Goal: Task Accomplishment & Management: Use online tool/utility

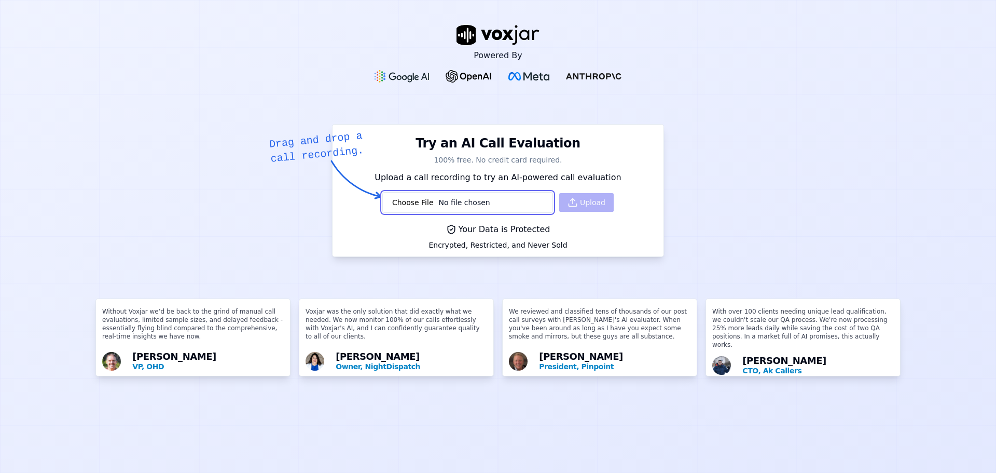
click at [457, 203] on input "file" at bounding box center [467, 202] width 171 height 21
type input "C:\fakepath\20250827195705020741-990438e5d9b337d2c0b7a8a58b5aed5c-80CD.wav"
click at [559, 209] on button "Upload" at bounding box center [586, 202] width 54 height 19
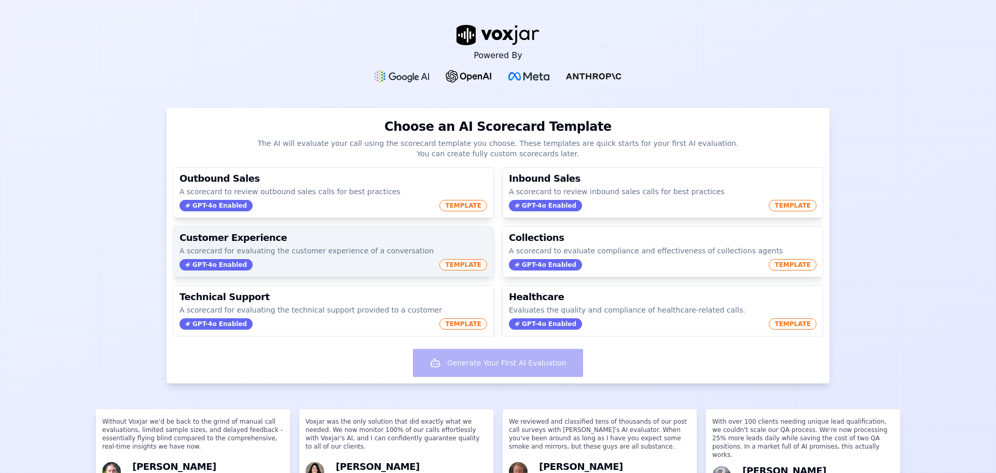
click at [447, 266] on span "TEMPLATE" at bounding box center [463, 264] width 48 height 11
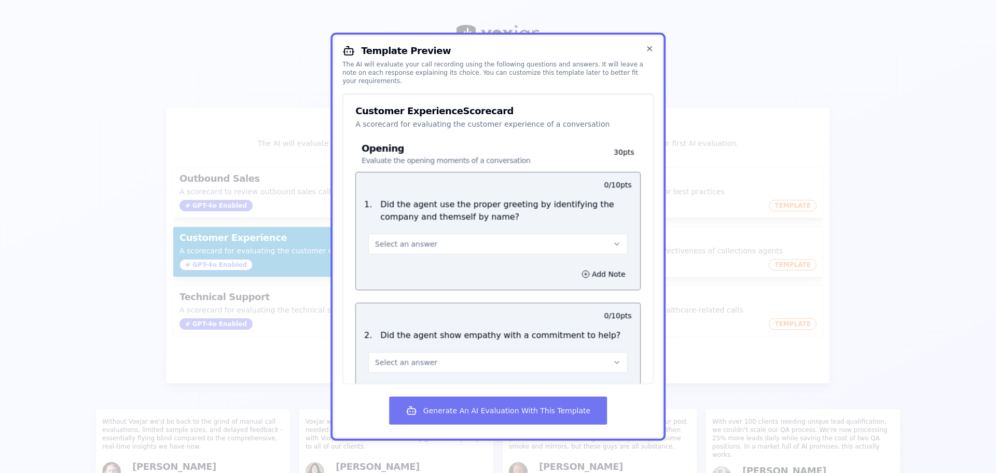
click at [525, 415] on button "Generate An AI Evaluation With This Template" at bounding box center [498, 410] width 218 height 28
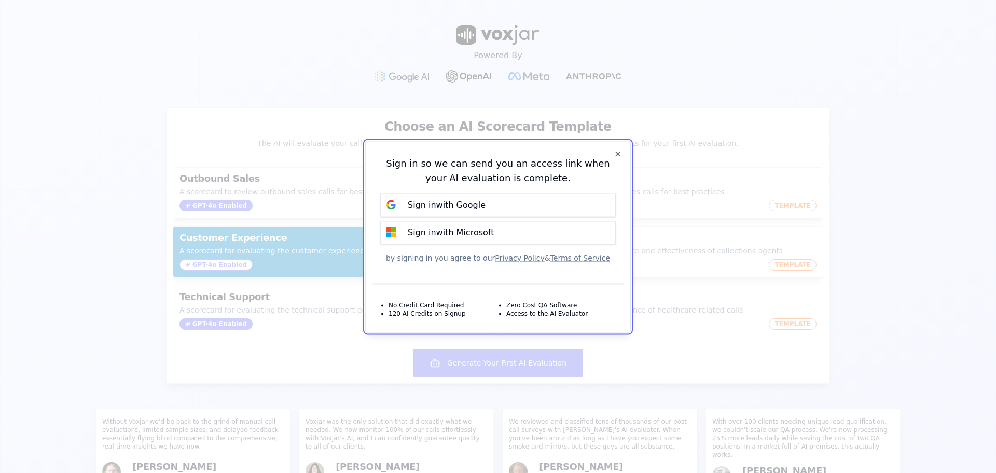
click at [511, 217] on div "Sign in so we can send you an access link when your AI evaluation is complete. …" at bounding box center [498, 208] width 252 height 123
click at [505, 210] on button "Sign in with Google" at bounding box center [498, 204] width 236 height 23
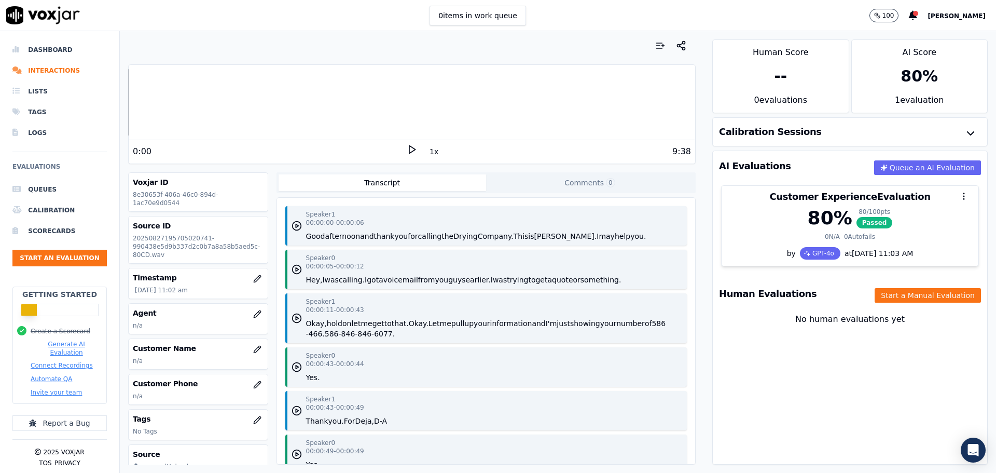
click at [774, 74] on div "--" at bounding box center [780, 76] width 13 height 19
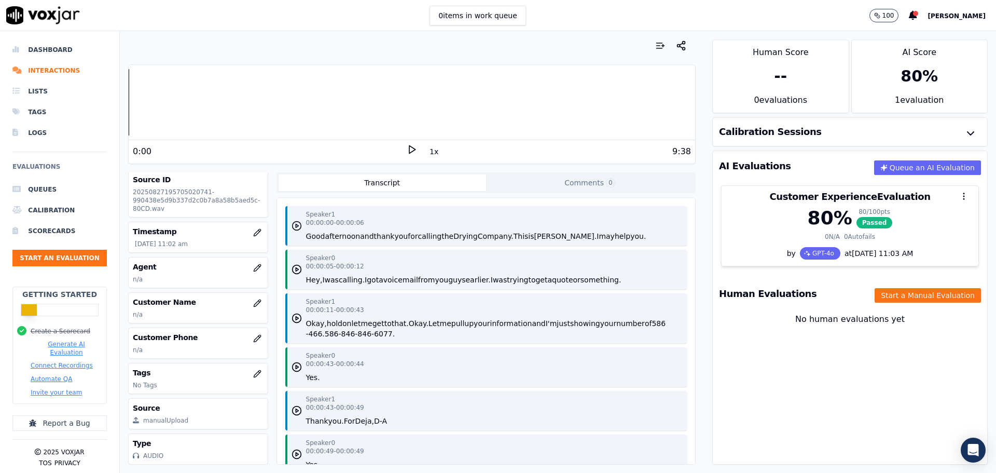
click at [295, 223] on icon "button" at bounding box center [297, 226] width 10 height 10
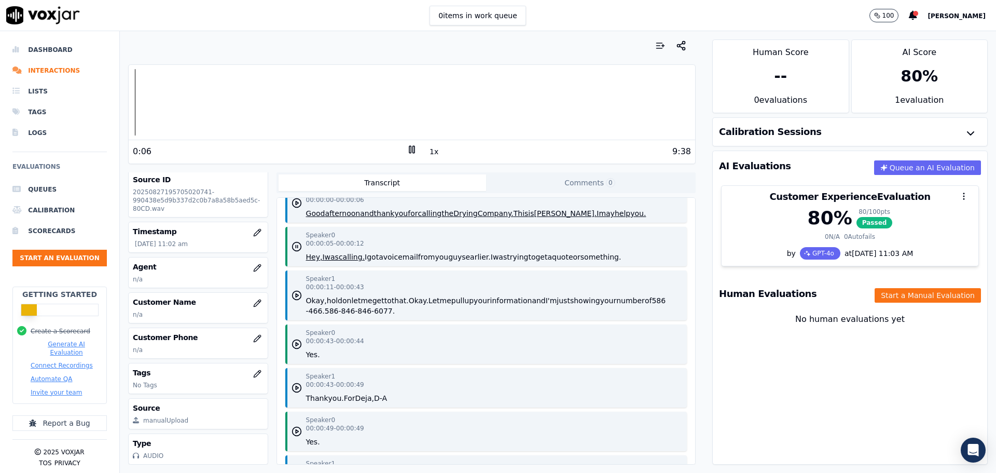
scroll to position [0, 0]
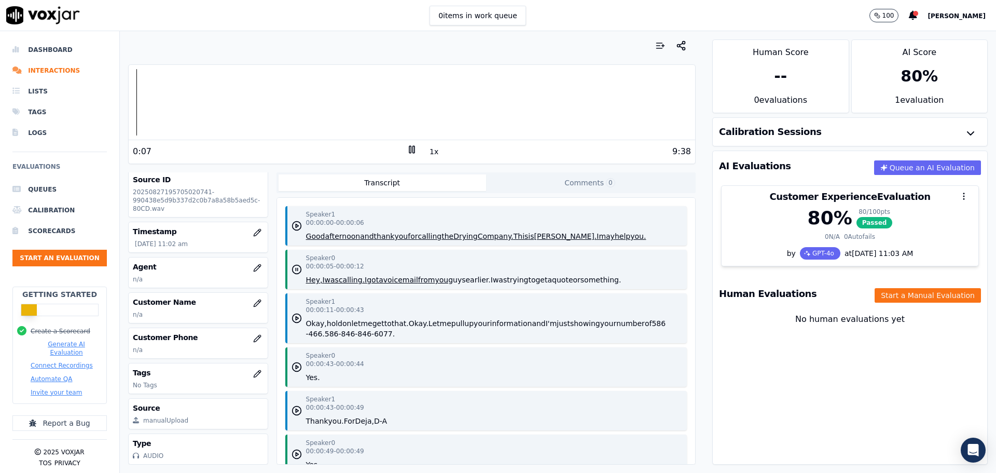
click at [583, 182] on button "Comments 0" at bounding box center [590, 182] width 208 height 17
click at [441, 186] on button "Transcript" at bounding box center [383, 182] width 208 height 17
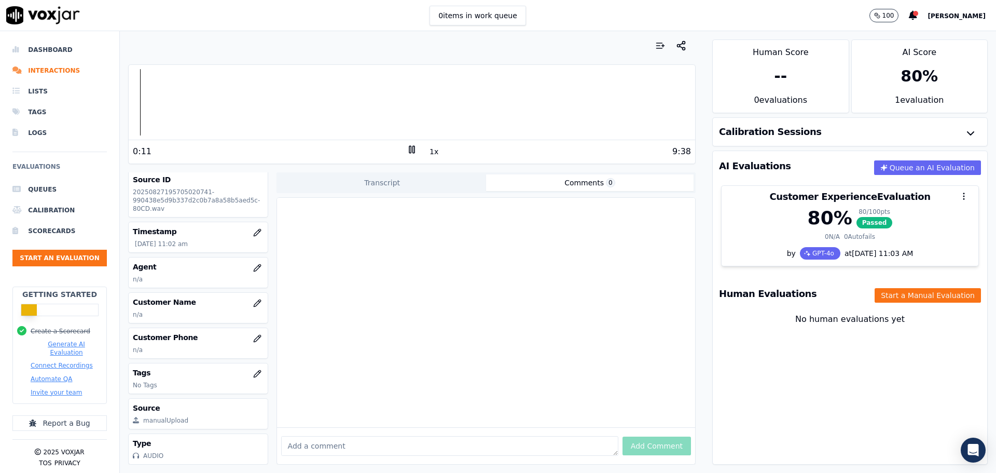
click at [556, 190] on button "Comments 0" at bounding box center [590, 182] width 208 height 17
click at [514, 436] on textarea at bounding box center [449, 446] width 337 height 20
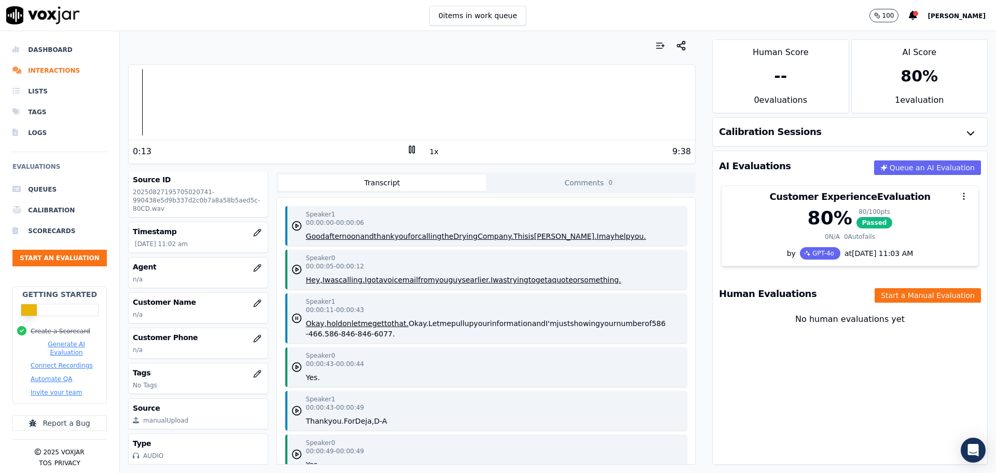
click at [359, 180] on button "Transcript" at bounding box center [383, 182] width 208 height 17
click at [224, 258] on div "Agent n/a" at bounding box center [198, 272] width 139 height 30
click at [254, 264] on icon "button" at bounding box center [257, 267] width 7 height 7
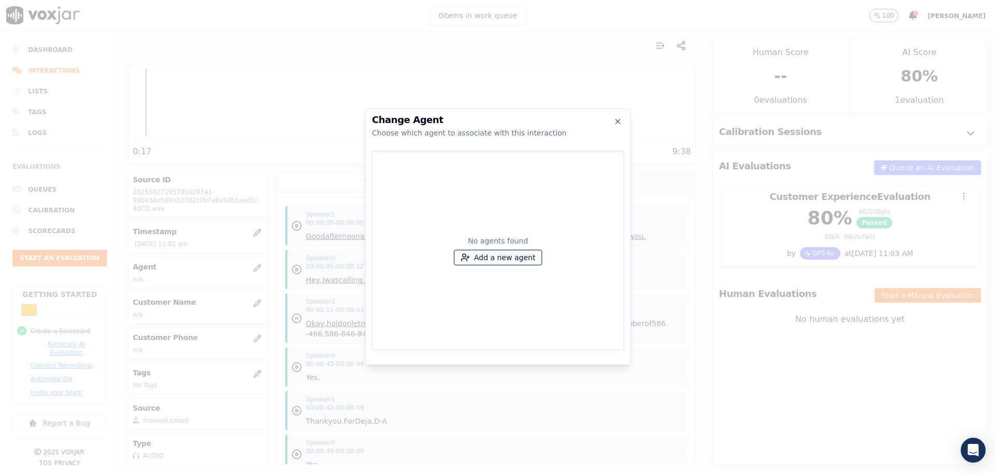
click at [501, 257] on button "Add a new agent" at bounding box center [498, 257] width 87 height 15
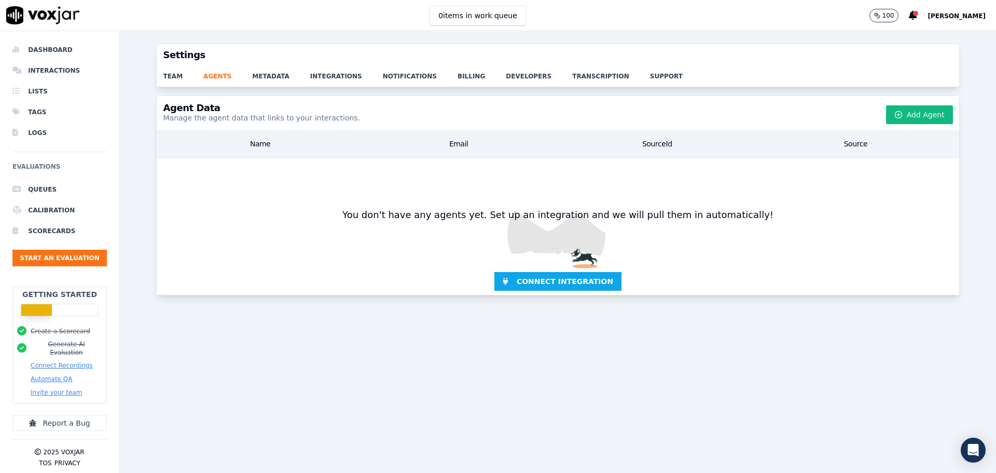
click at [265, 141] on div "Name" at bounding box center [260, 143] width 199 height 19
click at [886, 109] on button "Add Agent" at bounding box center [919, 114] width 67 height 19
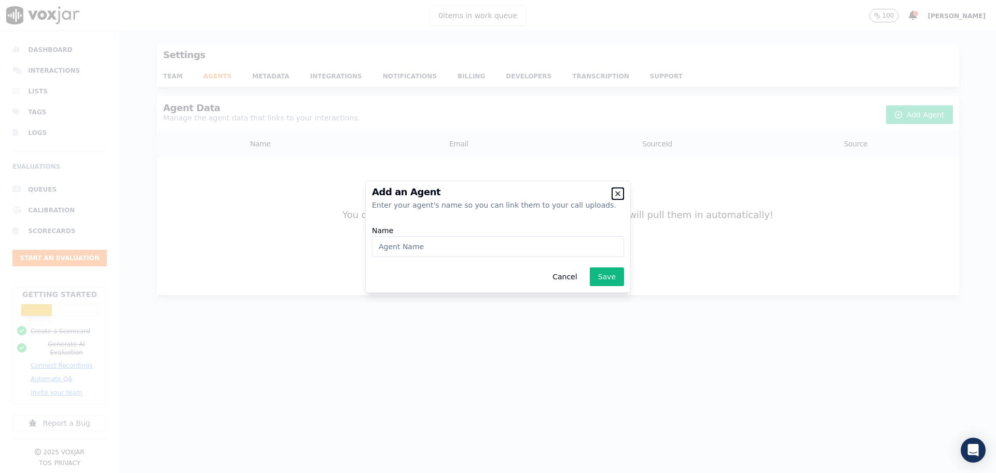
click at [620, 191] on icon "button" at bounding box center [618, 193] width 4 height 4
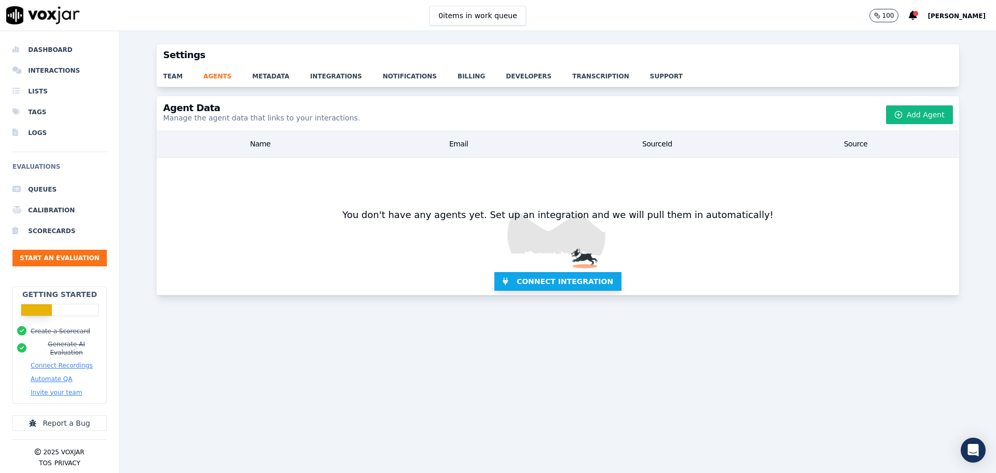
click at [584, 280] on span "Connect Integration" at bounding box center [565, 281] width 97 height 10
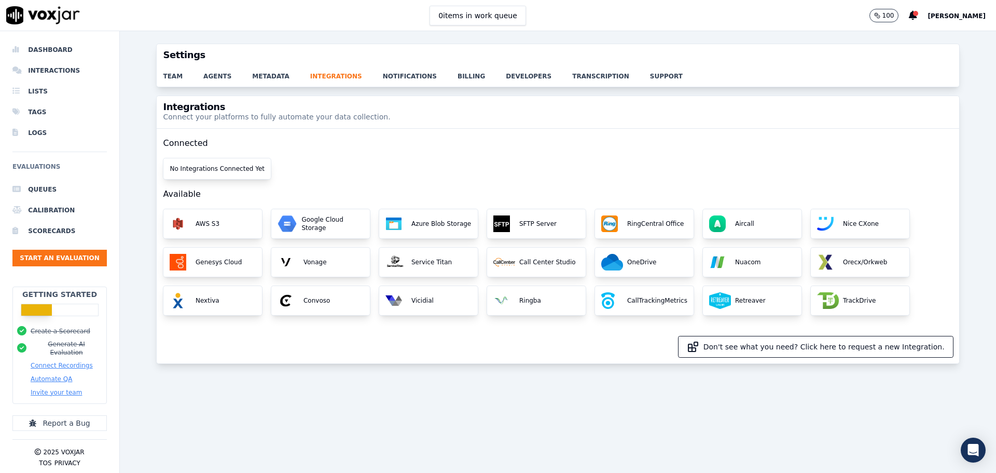
click at [748, 345] on button "Don't see what you need? Click here to request a new Integration." at bounding box center [816, 346] width 274 height 21
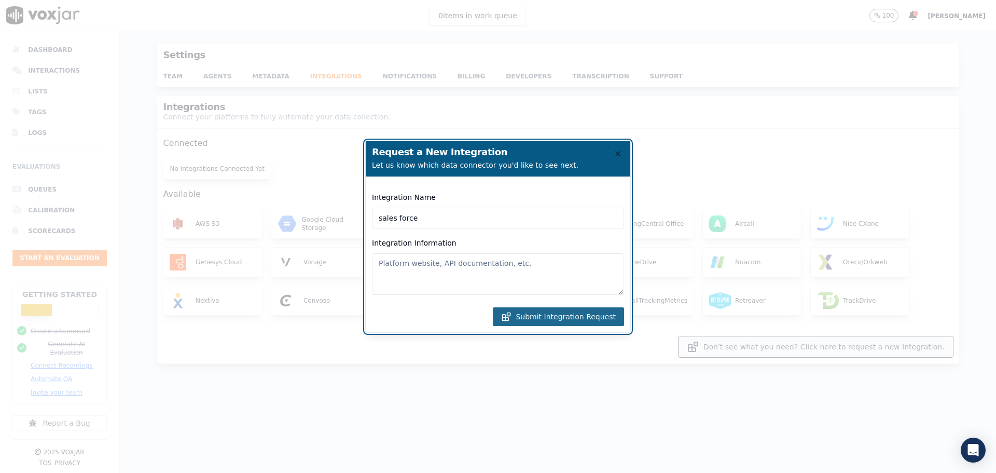
type input "sales force"
click at [545, 315] on button "Submit Integration Request" at bounding box center [558, 316] width 131 height 19
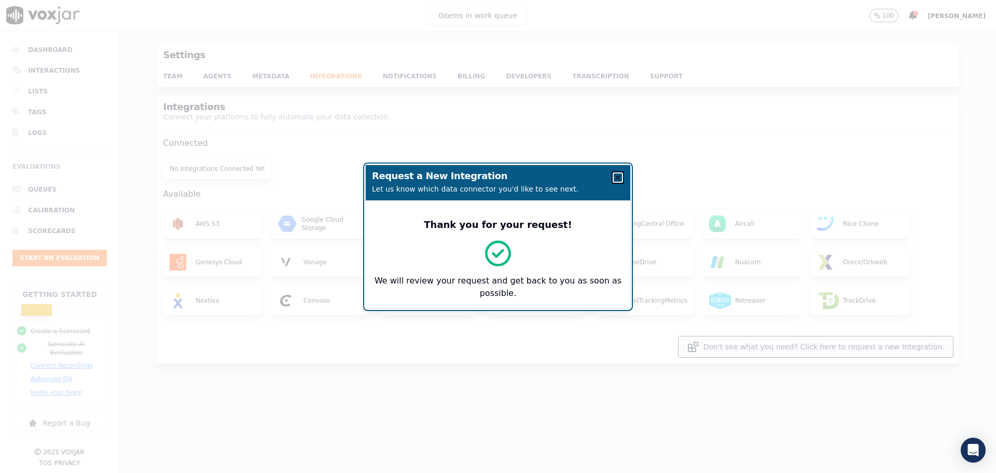
click at [615, 179] on icon "button" at bounding box center [618, 177] width 8 height 8
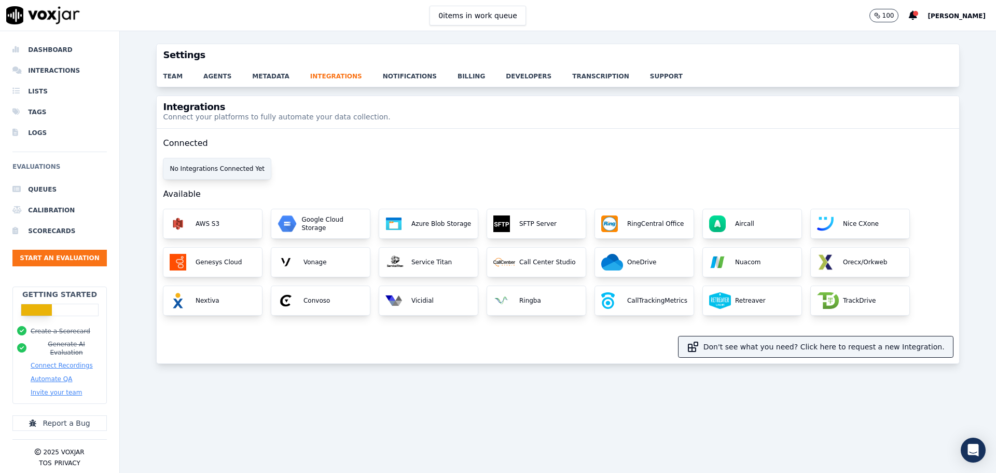
click at [226, 167] on div "No Integrations Connected Yet" at bounding box center [216, 168] width 107 height 21
click at [203, 78] on link "agents" at bounding box center [227, 73] width 49 height 15
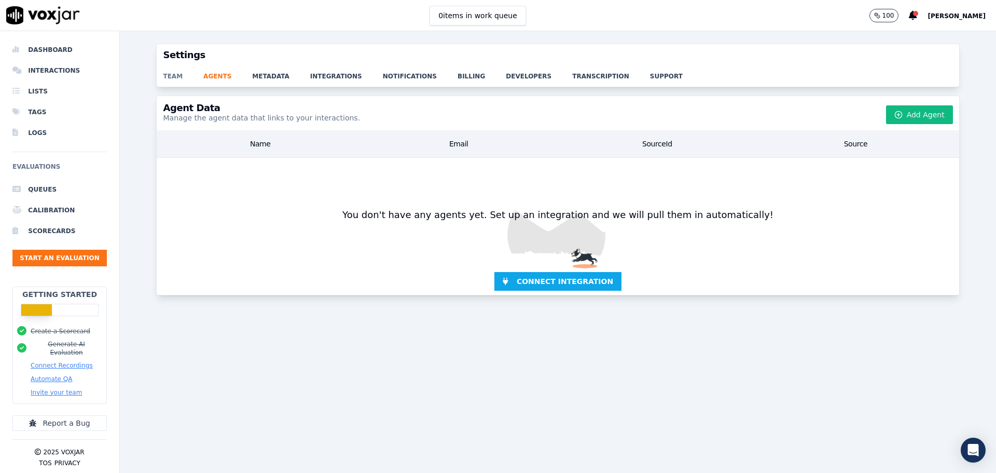
click at [170, 75] on link "team" at bounding box center [183, 73] width 40 height 15
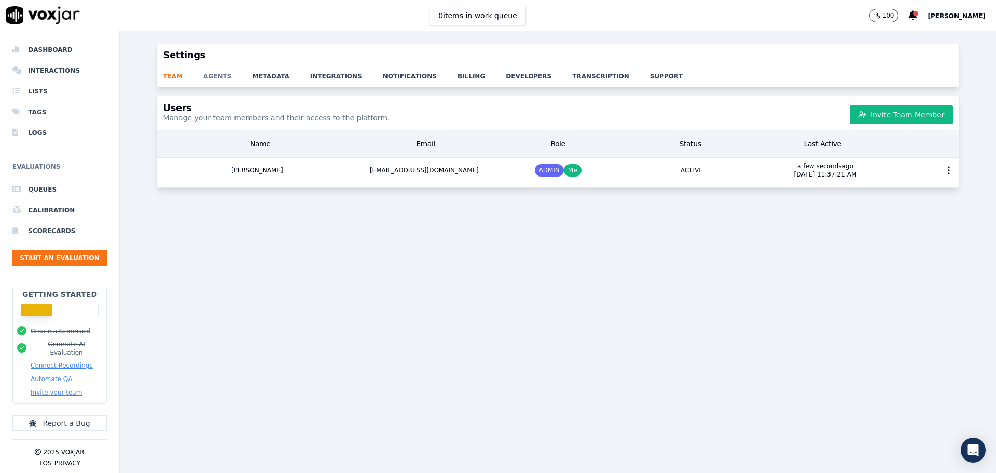
click at [216, 80] on link "agents" at bounding box center [227, 73] width 49 height 15
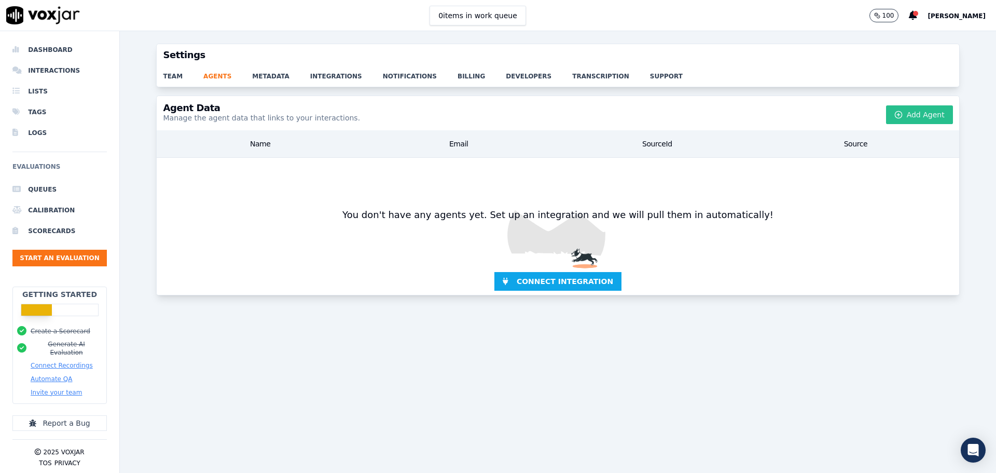
click at [926, 111] on button "Add Agent" at bounding box center [919, 114] width 67 height 19
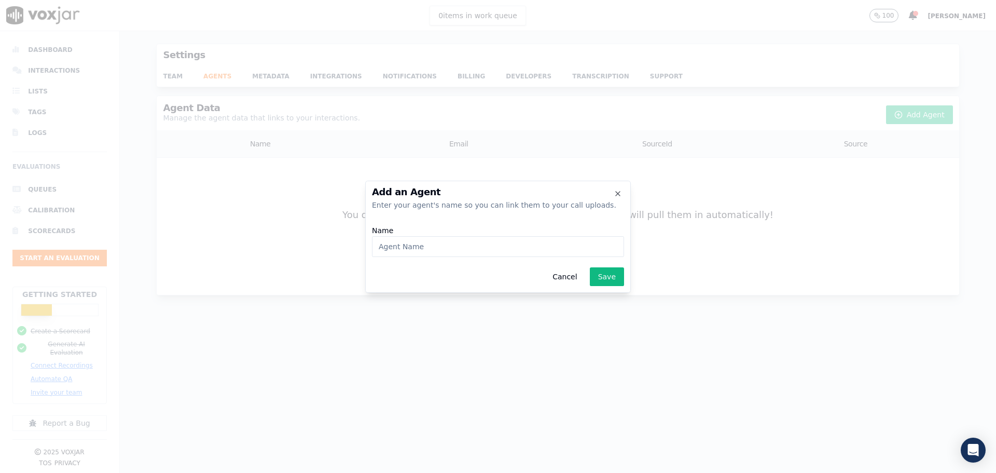
click at [530, 246] on input "Name" at bounding box center [498, 246] width 252 height 21
type input "[PERSON_NAME]"
click at [602, 277] on button "Save" at bounding box center [607, 276] width 34 height 19
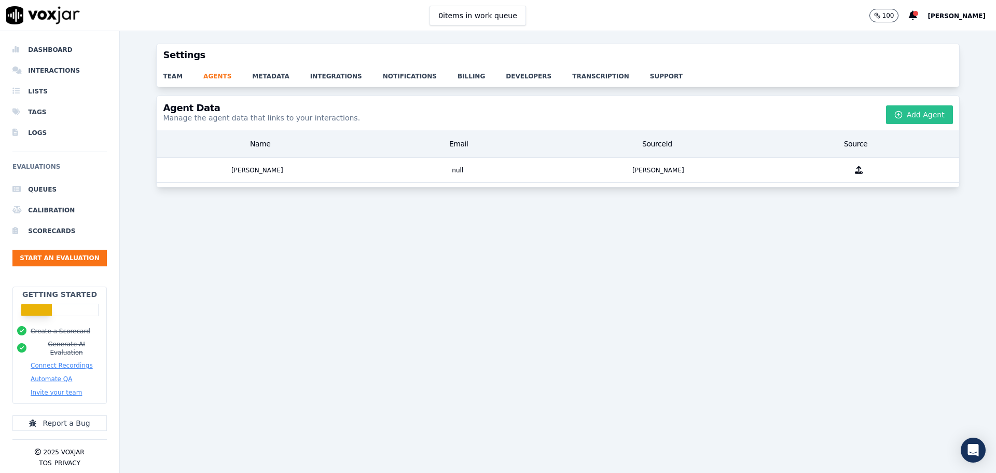
click at [895, 113] on circle "button" at bounding box center [898, 114] width 7 height 7
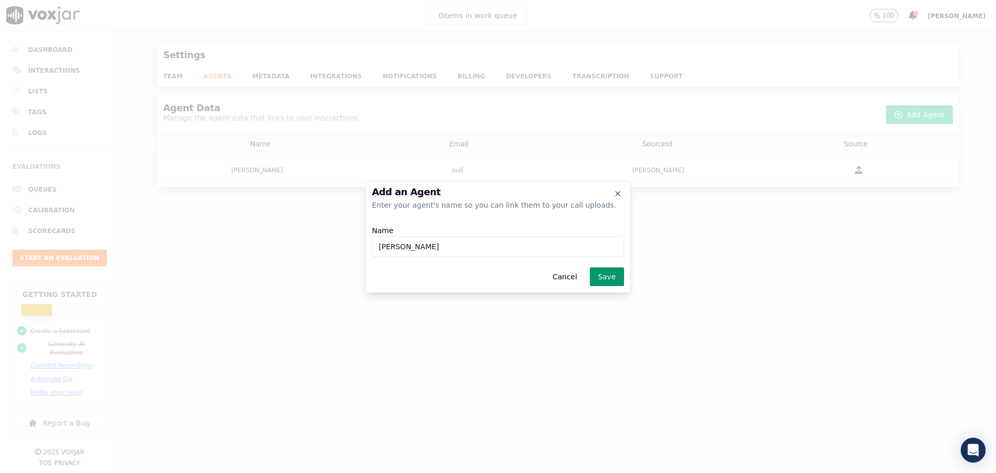
type input "jennifer"
click at [604, 278] on button "Save" at bounding box center [607, 276] width 34 height 19
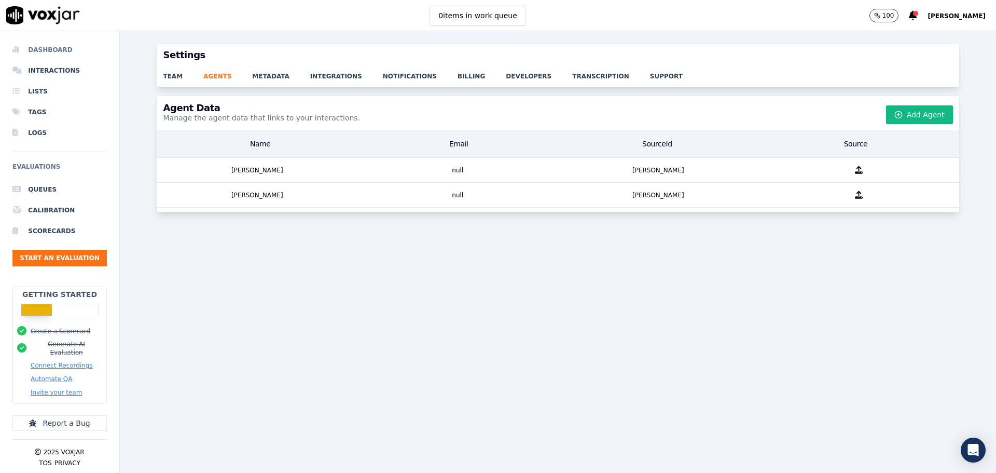
click at [47, 48] on li "Dashboard" at bounding box center [59, 49] width 94 height 21
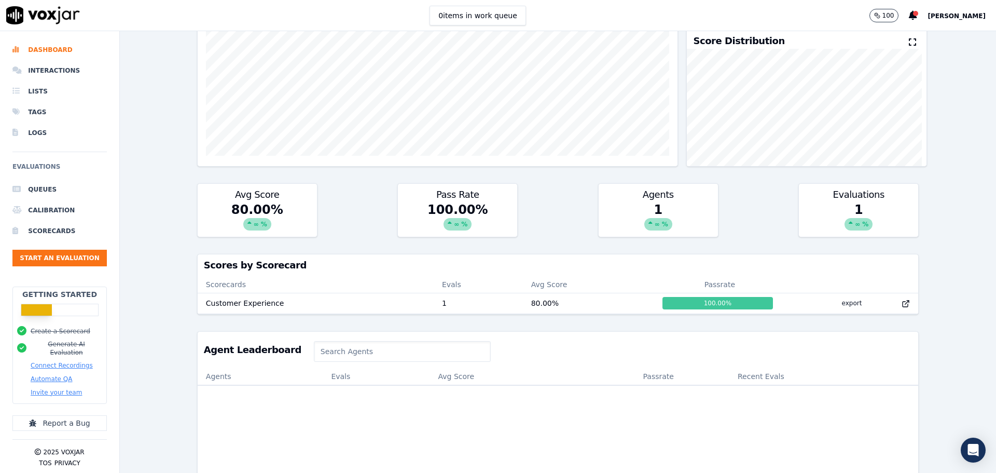
scroll to position [208, 0]
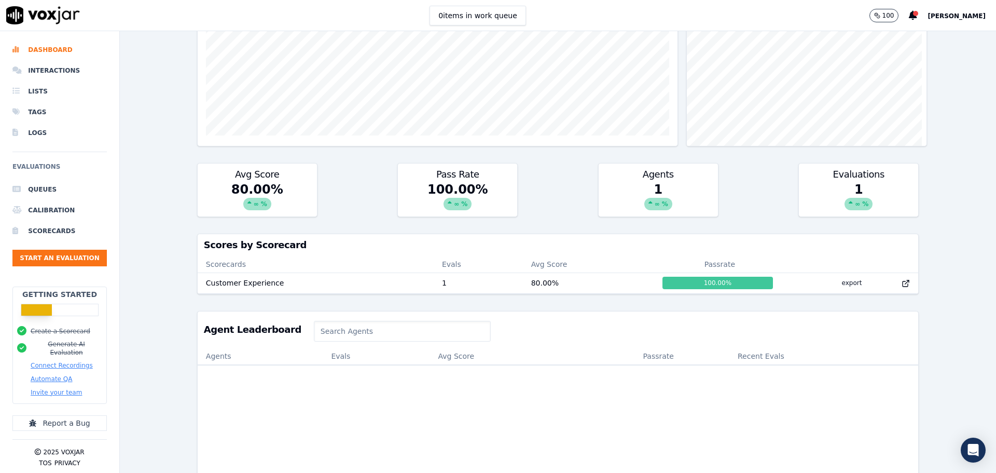
click at [639, 192] on div "1 ∞ %" at bounding box center [658, 198] width 119 height 35
click at [651, 196] on div "1 ∞ %" at bounding box center [658, 198] width 119 height 35
click at [845, 198] on div "∞ %" at bounding box center [859, 204] width 28 height 12
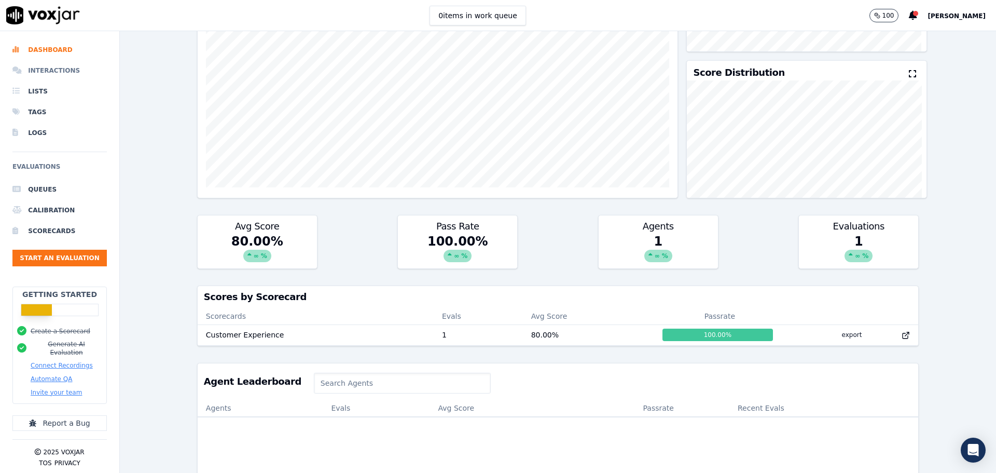
click at [43, 73] on li "Interactions" at bounding box center [59, 70] width 94 height 21
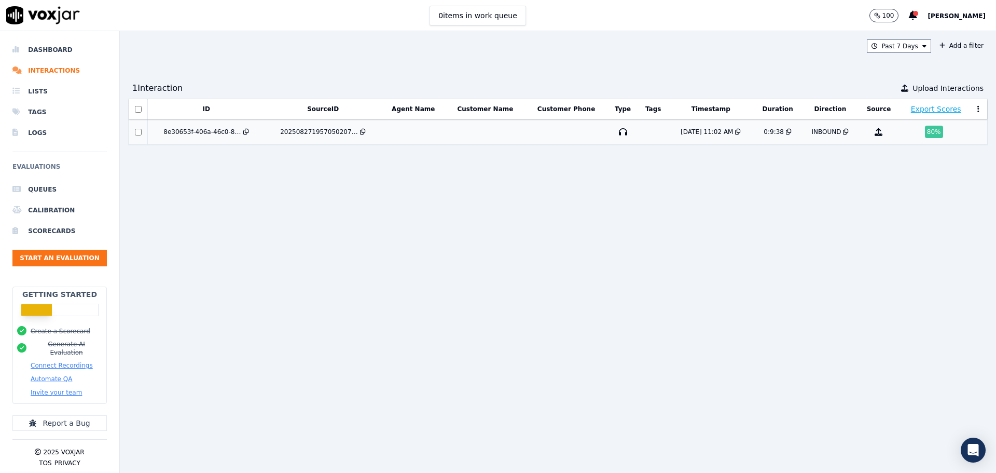
click at [219, 131] on div "8e30653f-406a-46c0-894d-1ac70e9d0544" at bounding box center [202, 132] width 78 height 8
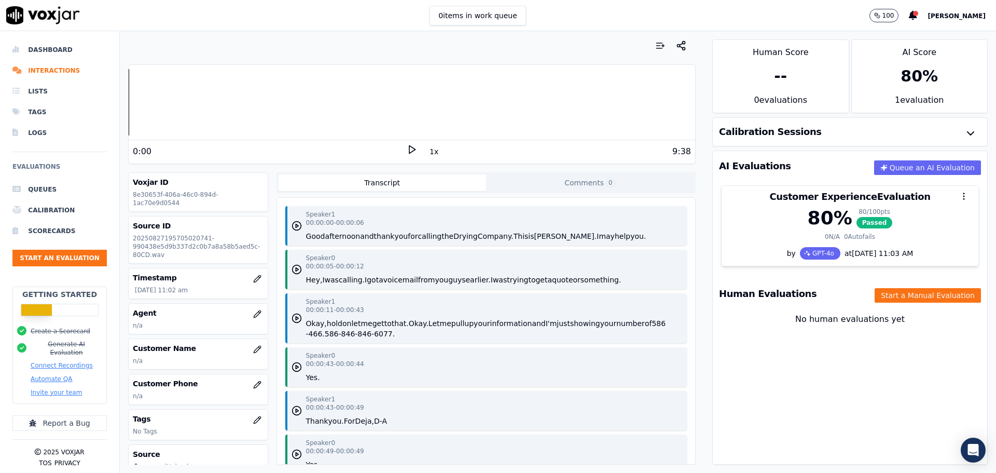
click at [217, 321] on p "n/a" at bounding box center [198, 325] width 130 height 8
click at [253, 310] on icon "button" at bounding box center [257, 314] width 8 height 8
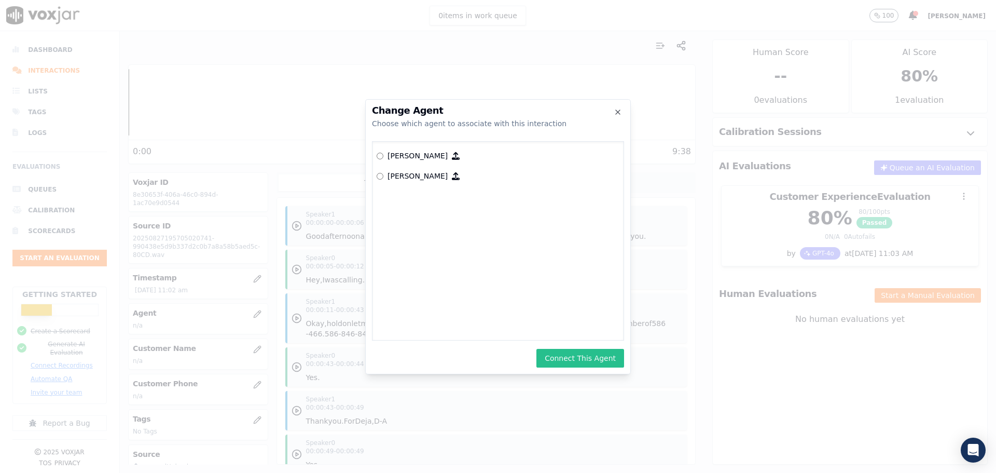
click at [560, 357] on button "Connect This Agent" at bounding box center [580, 358] width 88 height 19
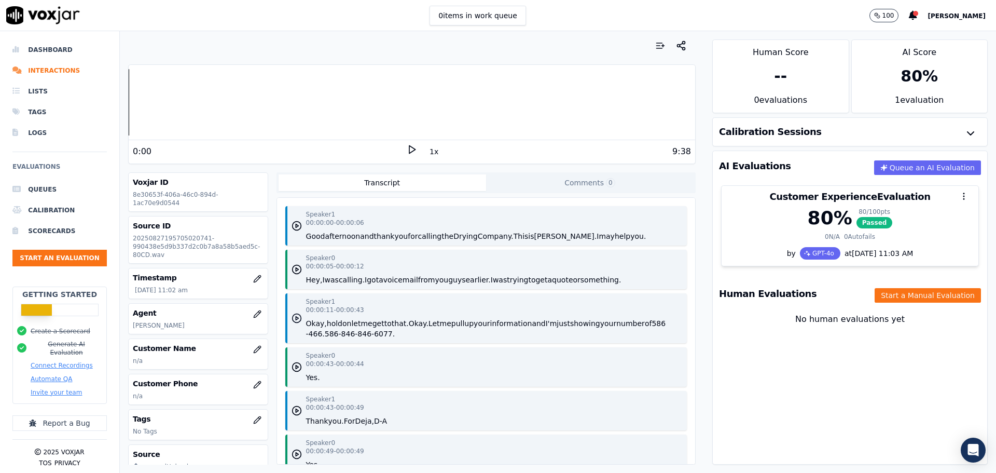
click at [292, 315] on icon "button" at bounding box center [297, 318] width 10 height 10
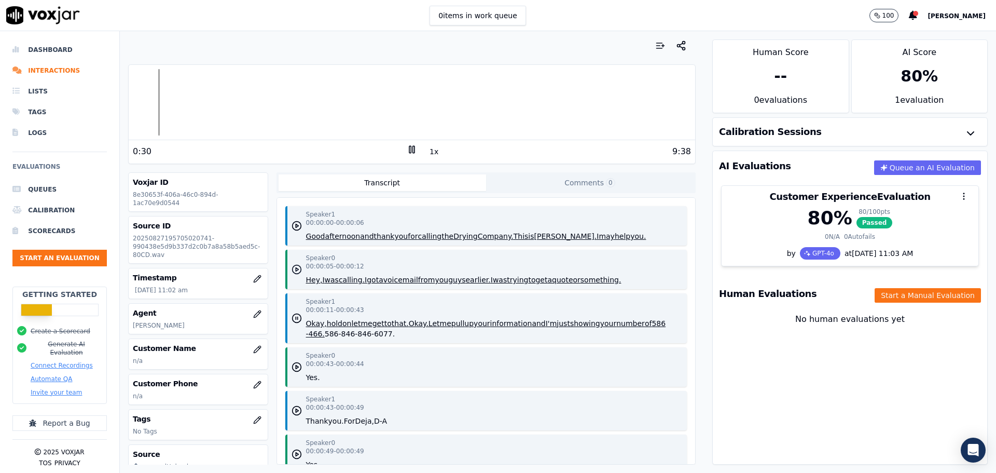
click at [292, 267] on icon "button" at bounding box center [297, 269] width 10 height 10
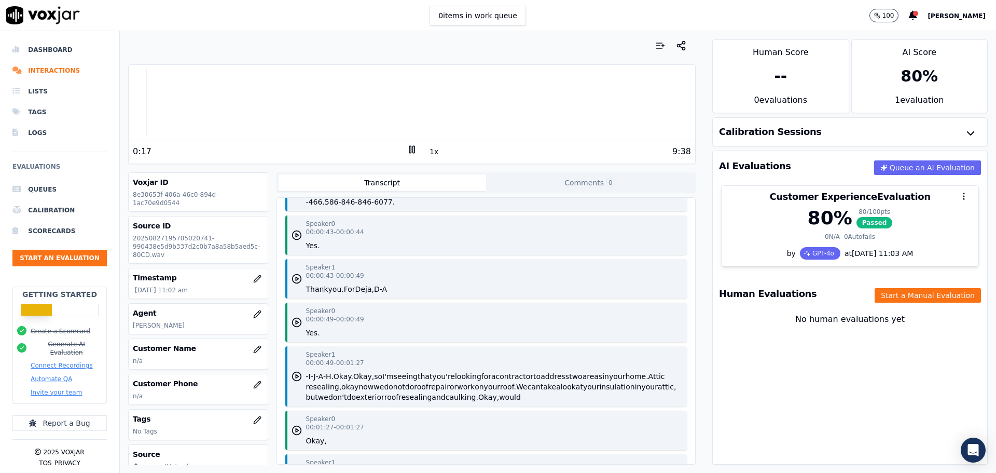
scroll to position [104, 0]
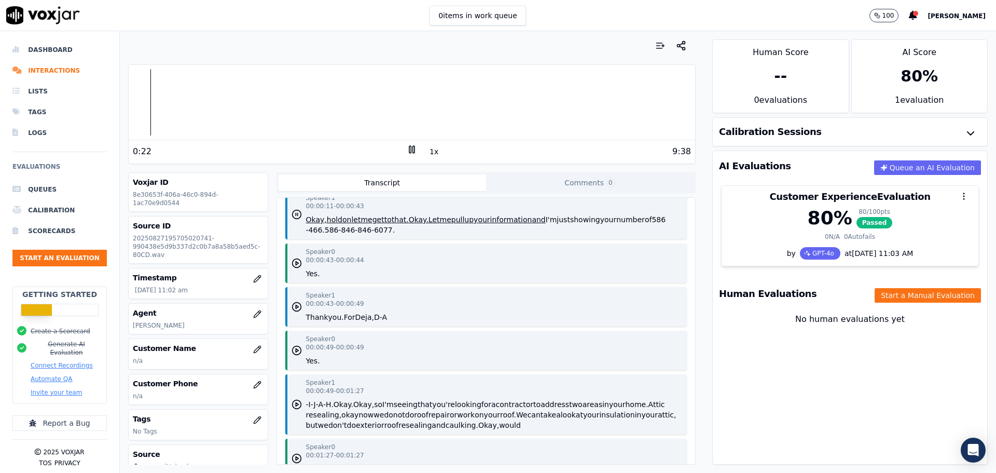
click at [78, 361] on button "Connect Recordings" at bounding box center [62, 365] width 62 height 8
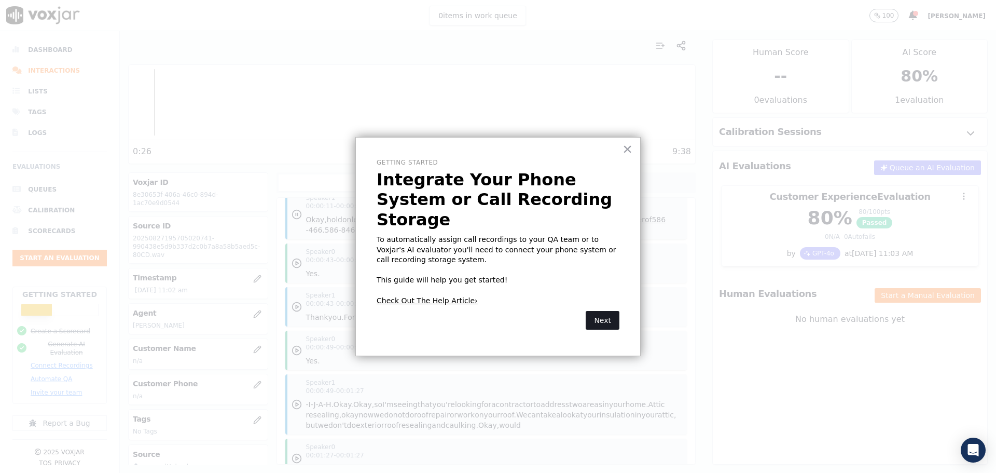
click at [600, 311] on button "Next" at bounding box center [603, 320] width 34 height 19
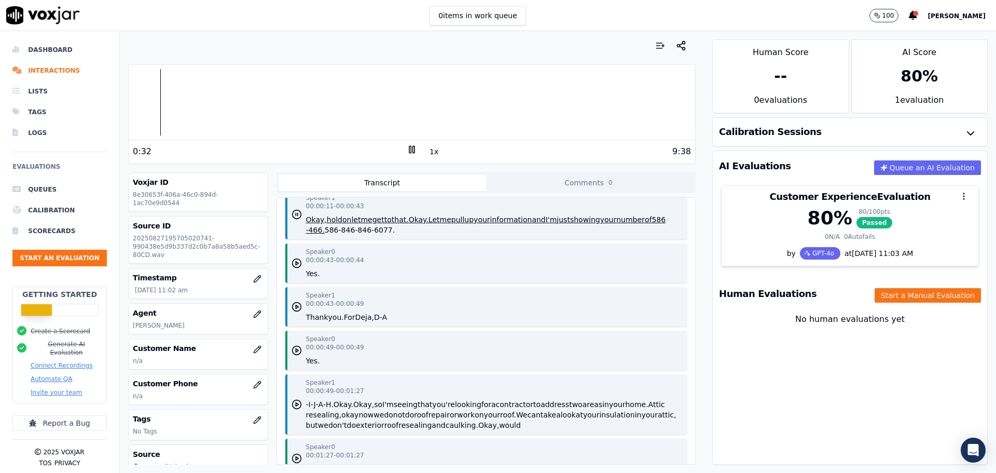
click at [58, 361] on button "Connect Recordings" at bounding box center [62, 365] width 62 height 8
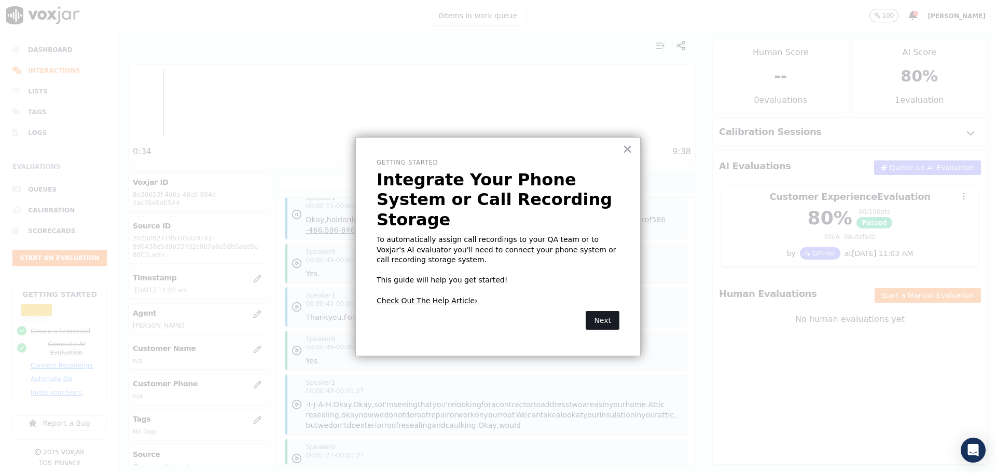
click at [604, 311] on button "Next" at bounding box center [603, 320] width 34 height 19
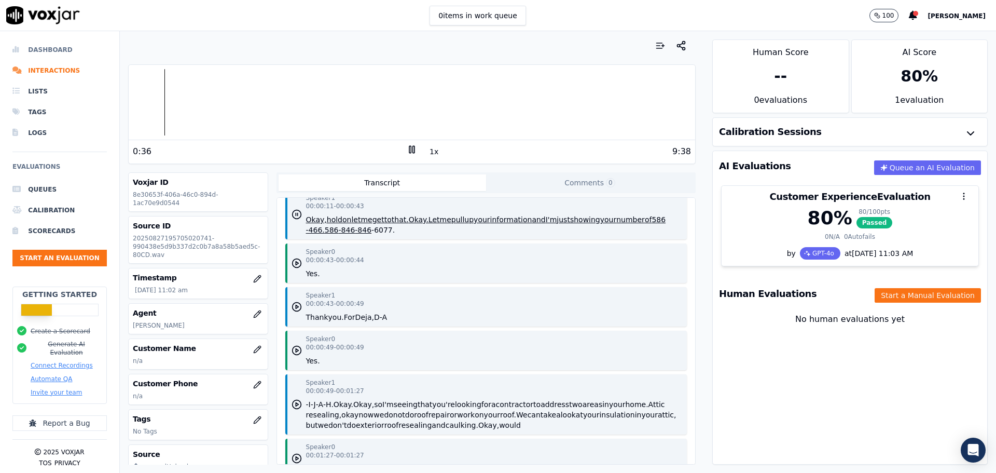
click at [50, 50] on li "Dashboard" at bounding box center [59, 49] width 94 height 21
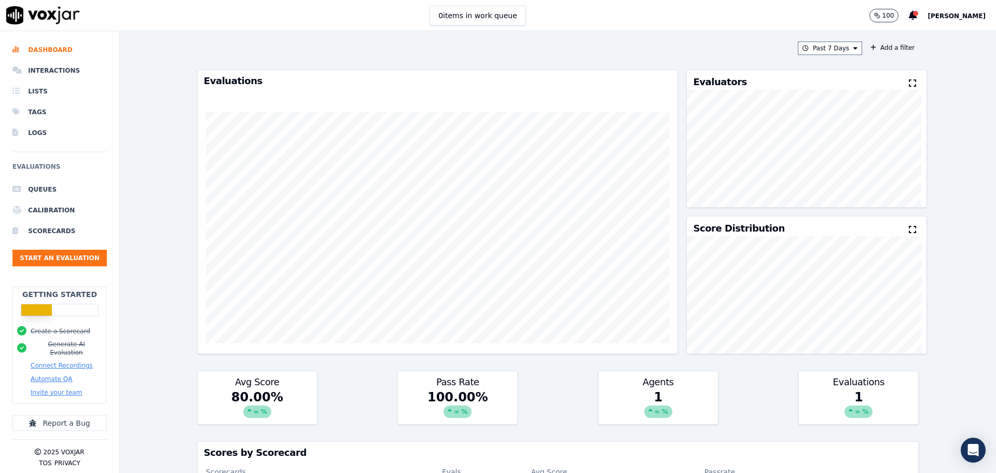
click at [57, 361] on button "Connect Recordings" at bounding box center [62, 365] width 62 height 8
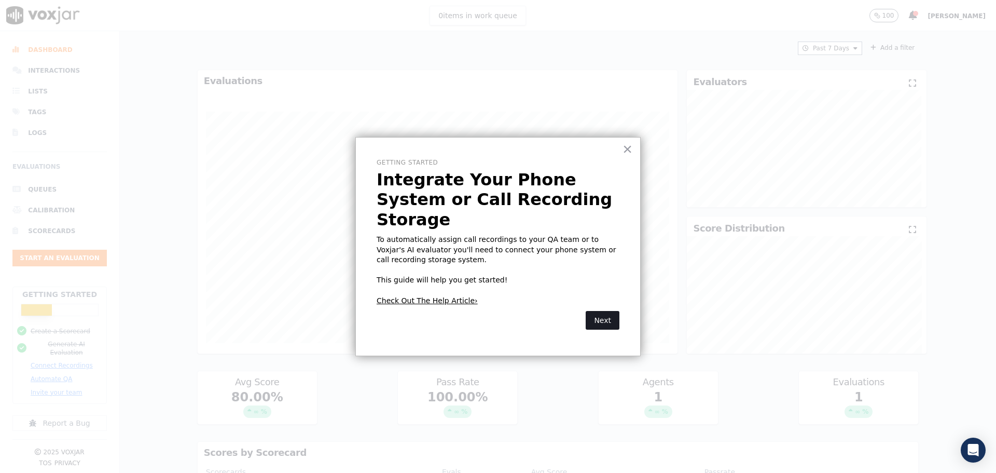
click at [618, 311] on button "Next" at bounding box center [603, 320] width 34 height 19
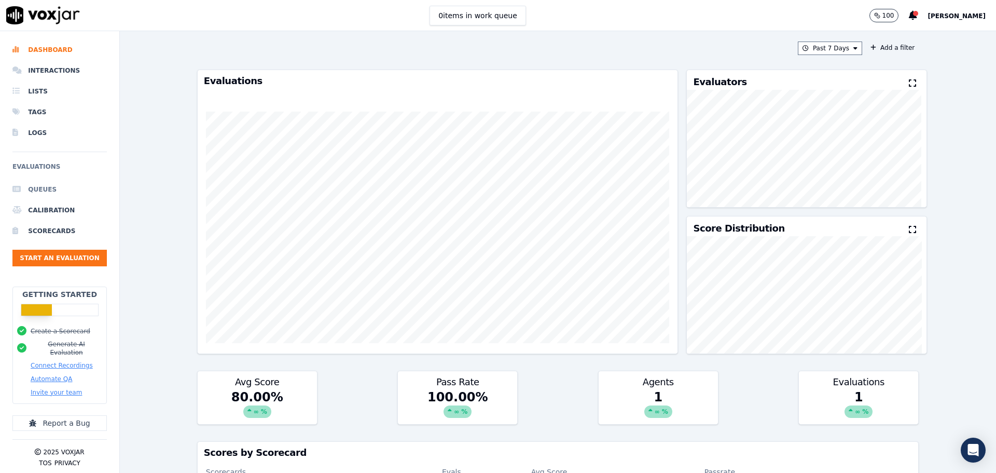
click at [56, 191] on li "Queues" at bounding box center [59, 189] width 94 height 21
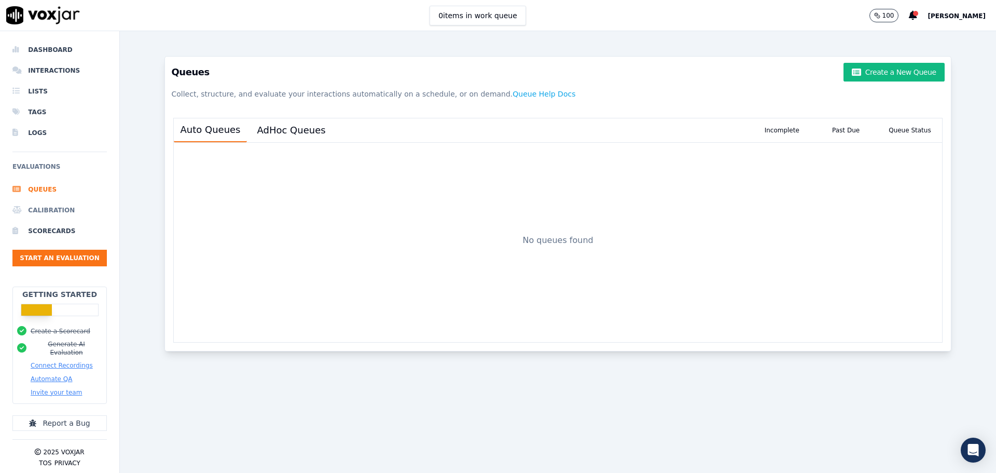
click at [52, 211] on li "Calibration" at bounding box center [59, 210] width 94 height 21
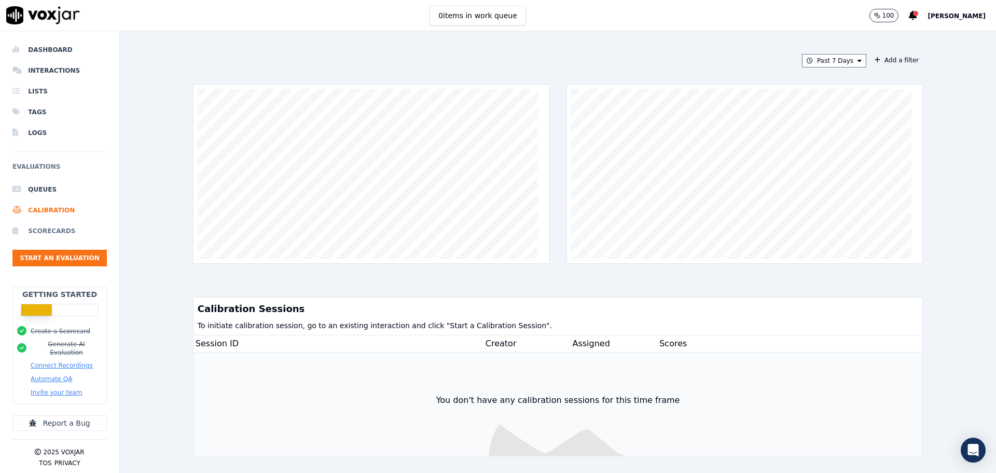
click at [55, 235] on li "Scorecards" at bounding box center [59, 231] width 94 height 21
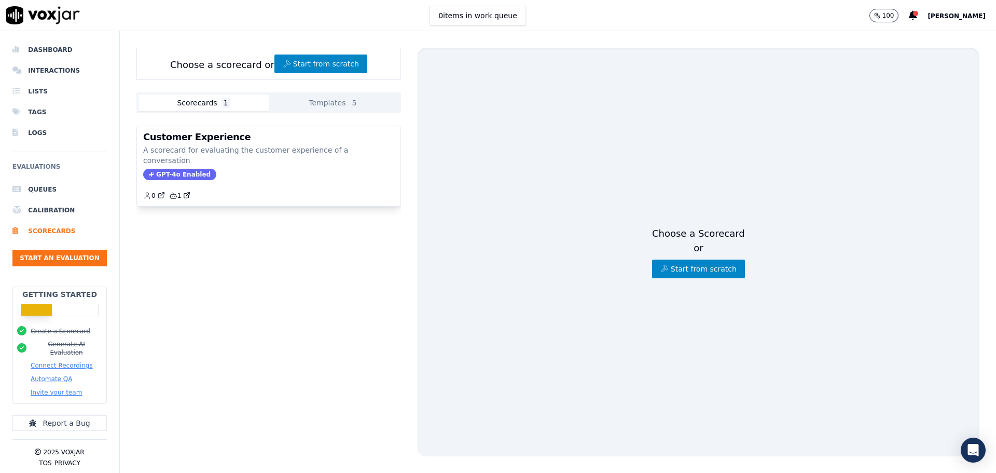
click at [56, 361] on button "Connect Recordings" at bounding box center [62, 365] width 62 height 8
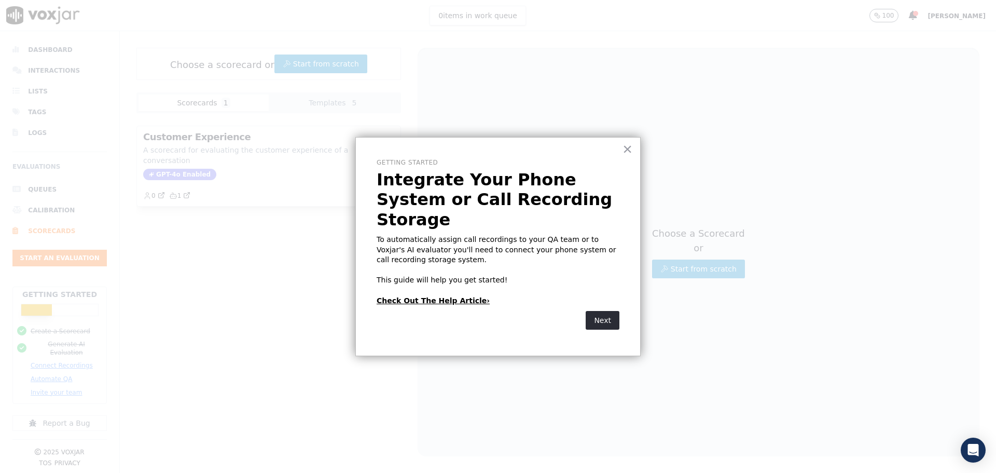
click at [440, 296] on link "Check Out The Help Article›" at bounding box center [433, 300] width 113 height 8
click at [628, 149] on button "×" at bounding box center [628, 149] width 10 height 17
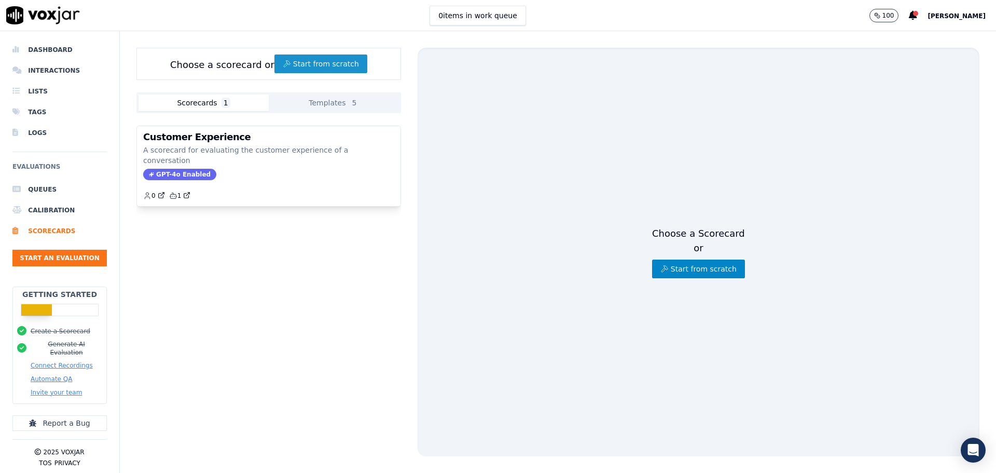
click at [324, 68] on button "Start from scratch" at bounding box center [320, 63] width 93 height 19
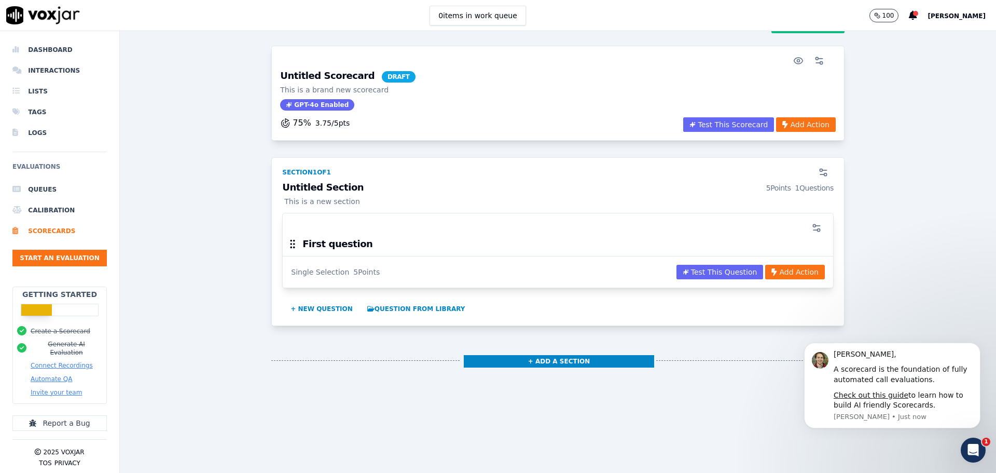
scroll to position [60, 0]
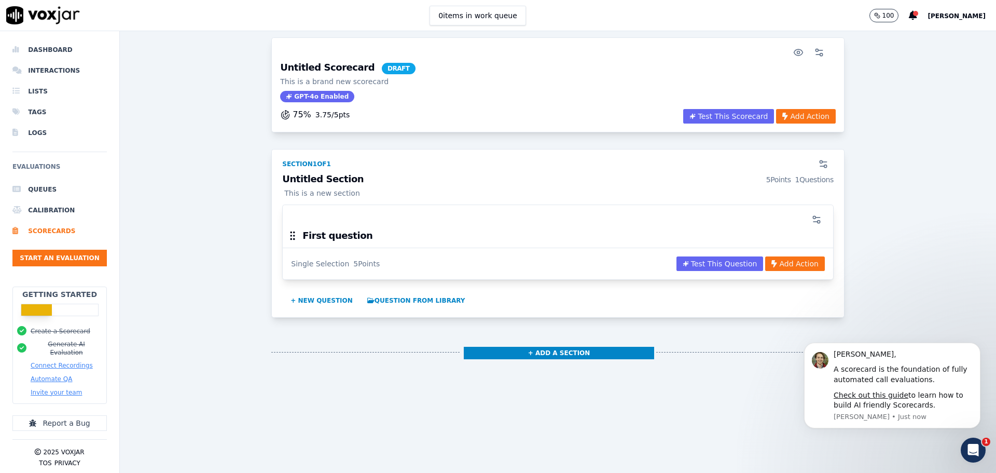
click at [682, 230] on div "First question" at bounding box center [558, 239] width 550 height 18
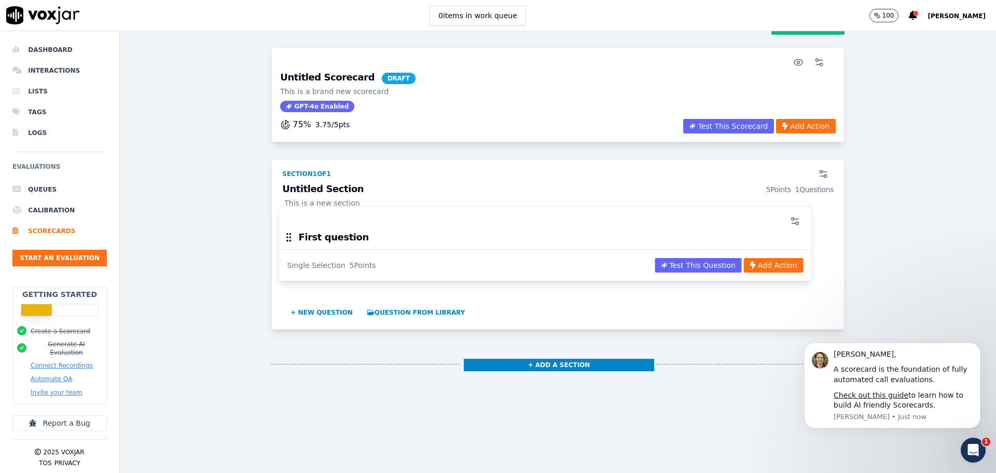
scroll to position [0, 0]
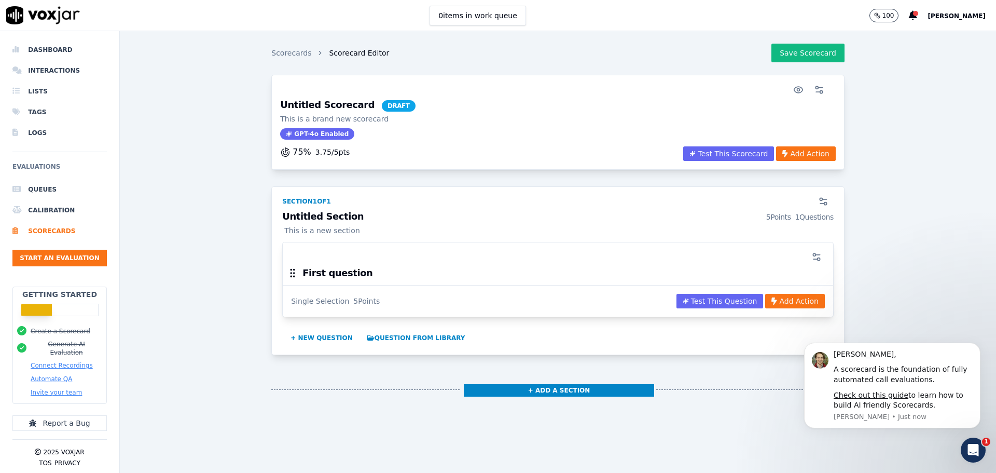
click at [347, 240] on div "Untitled Section 5 Points 1 Questions This is a new section" at bounding box center [558, 227] width 564 height 30
click at [342, 265] on div at bounding box center [558, 256] width 538 height 21
click at [319, 275] on h3 "First question" at bounding box center [337, 272] width 70 height 9
click at [690, 296] on button "Test This Question" at bounding box center [720, 301] width 87 height 15
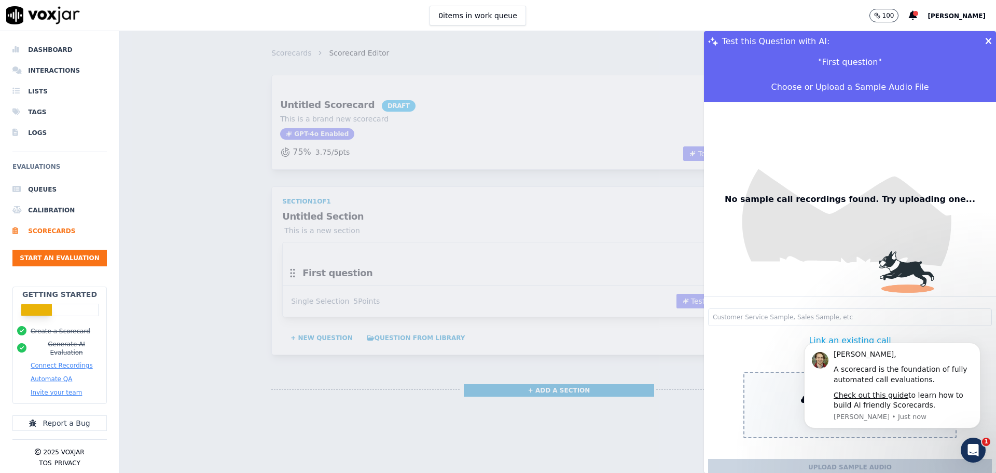
scroll to position [33, 0]
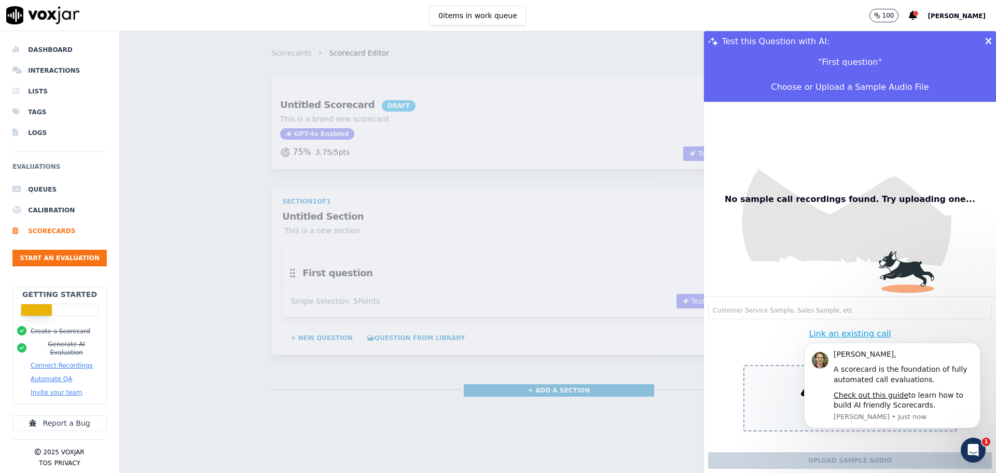
click at [970, 44] on div "Test this Question with AI:" at bounding box center [850, 41] width 292 height 21
click at [985, 40] on icon at bounding box center [988, 41] width 7 height 9
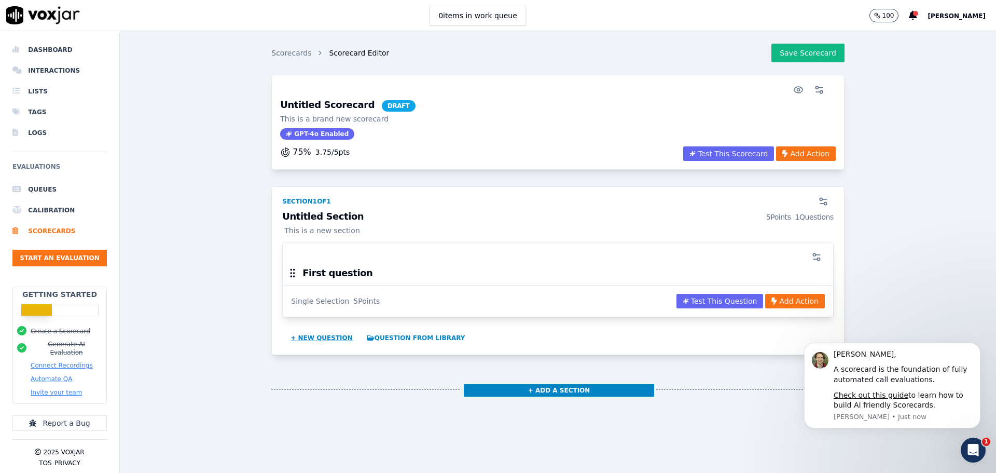
click at [310, 336] on button "+ New question" at bounding box center [321, 337] width 71 height 17
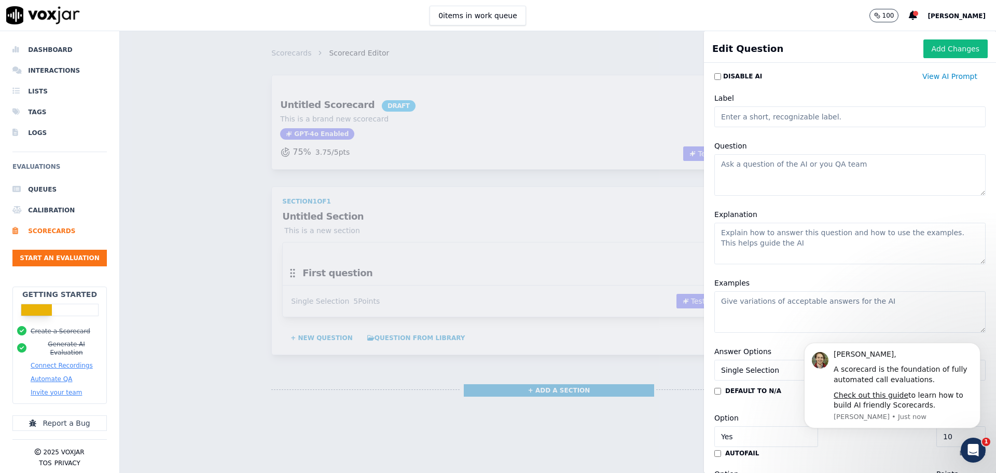
click at [737, 115] on input "Label" at bounding box center [849, 116] width 271 height 21
click at [749, 168] on textarea "Question" at bounding box center [849, 175] width 271 height 42
click at [774, 248] on textarea "Explanation" at bounding box center [849, 244] width 271 height 42
click at [815, 168] on textarea "was address verified" at bounding box center [849, 175] width 271 height 42
type textarea "was address verified ?"
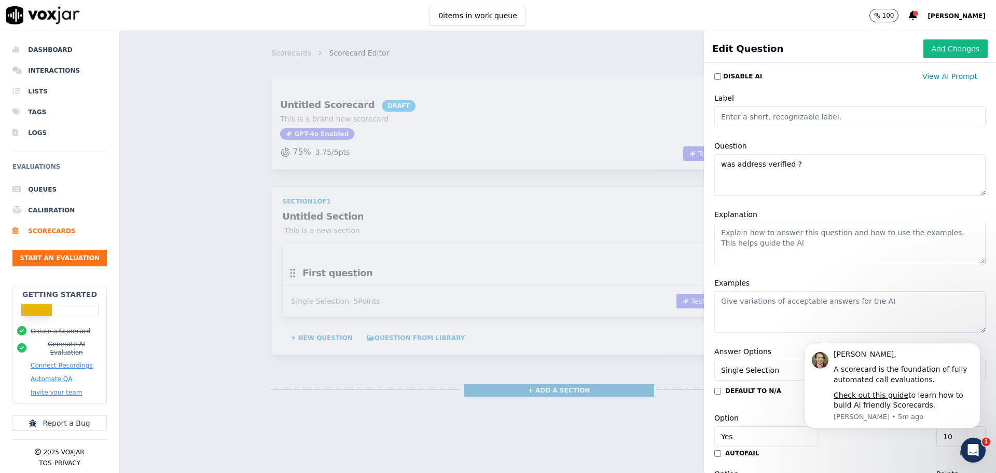
click at [763, 255] on textarea "Explanation" at bounding box center [849, 244] width 271 height 42
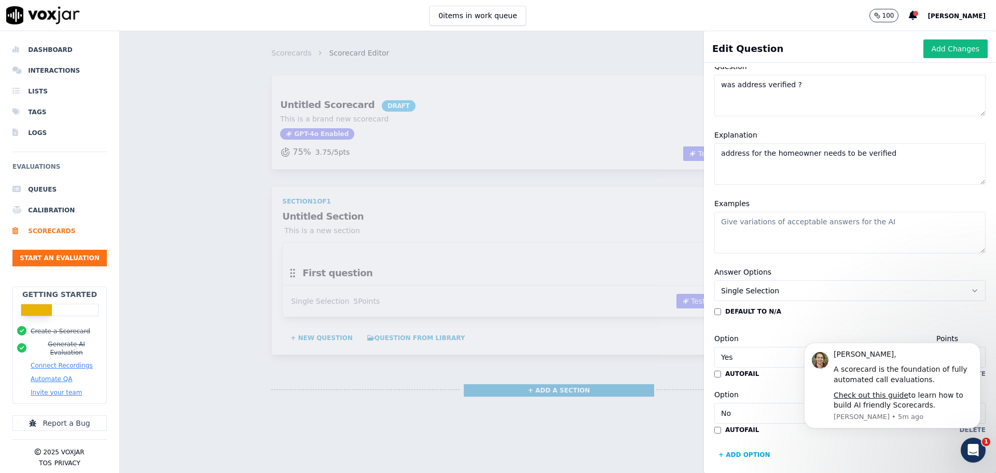
scroll to position [119, 0]
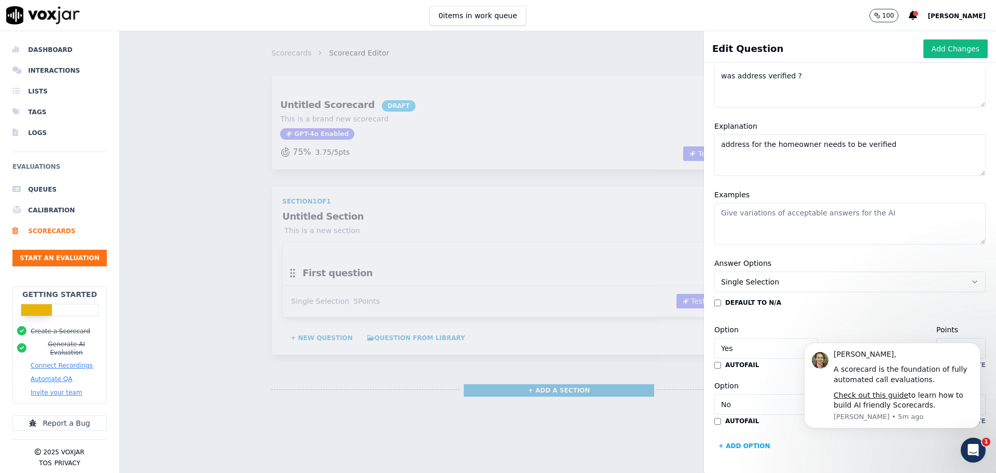
type textarea "address for the homeowner needs to be verified"
click at [773, 271] on button "Single Selection" at bounding box center [849, 281] width 271 height 21
click at [837, 323] on div "Option Yes Points 10" at bounding box center [849, 340] width 271 height 35
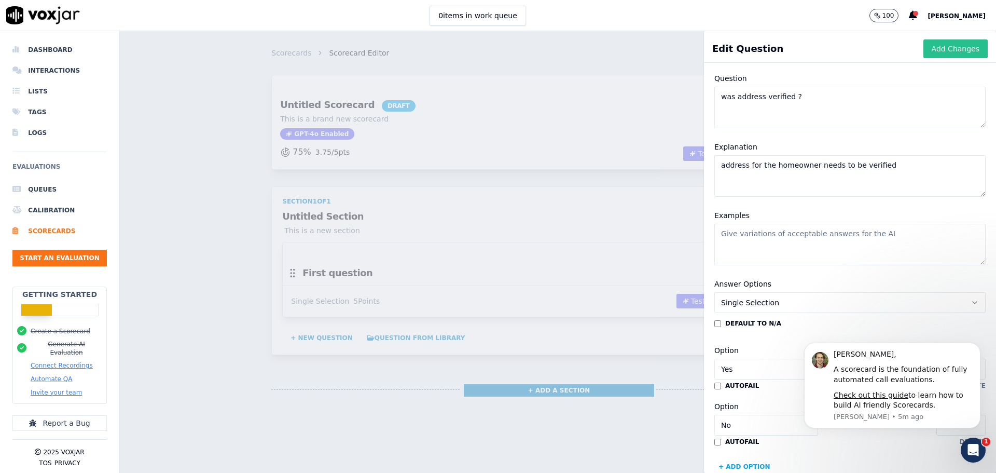
click at [932, 48] on button "Add Changes" at bounding box center [956, 48] width 64 height 19
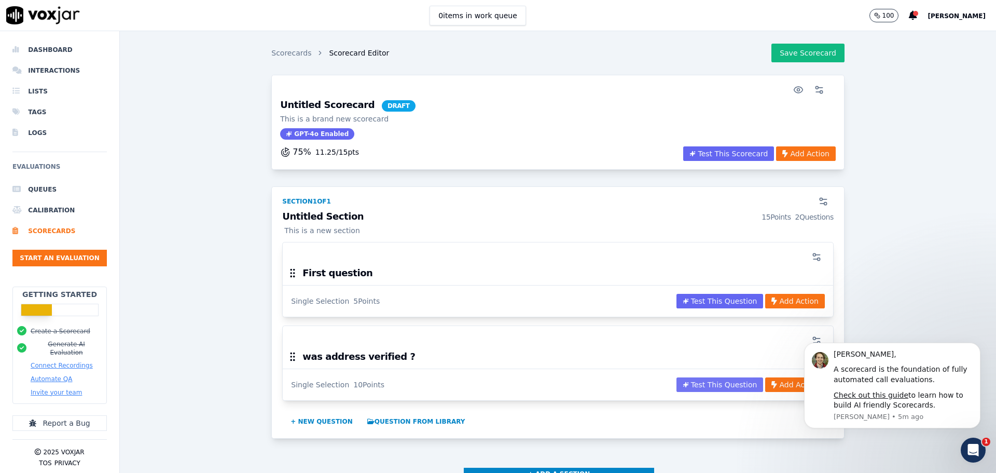
click at [698, 384] on button "Test This Question" at bounding box center [720, 384] width 87 height 15
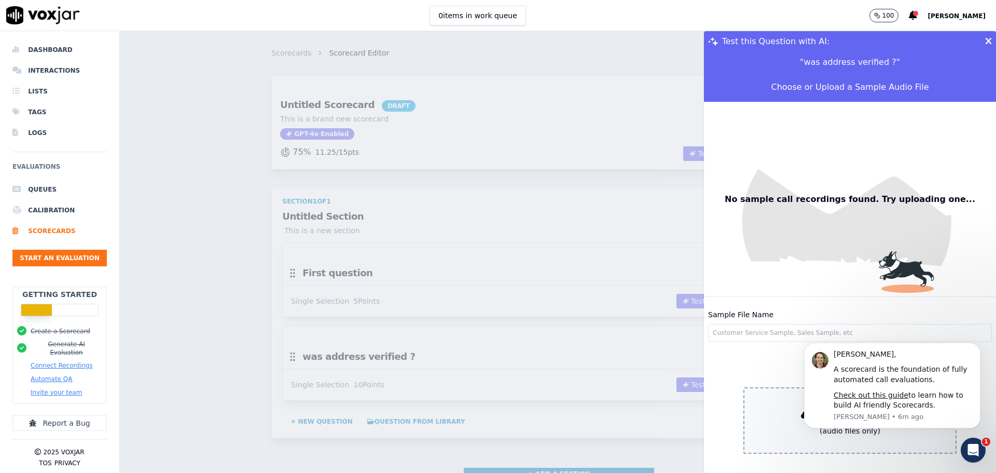
click at [810, 337] on div "tammy, A scorecard is the foundation of fully automated call evaluations. Check…" at bounding box center [892, 363] width 191 height 130
click at [807, 335] on div "tammy, A scorecard is the foundation of fully automated call evaluations. Check…" at bounding box center [892, 363] width 191 height 130
click at [977, 449] on icon "Open Intercom Messenger" at bounding box center [971, 448] width 17 height 17
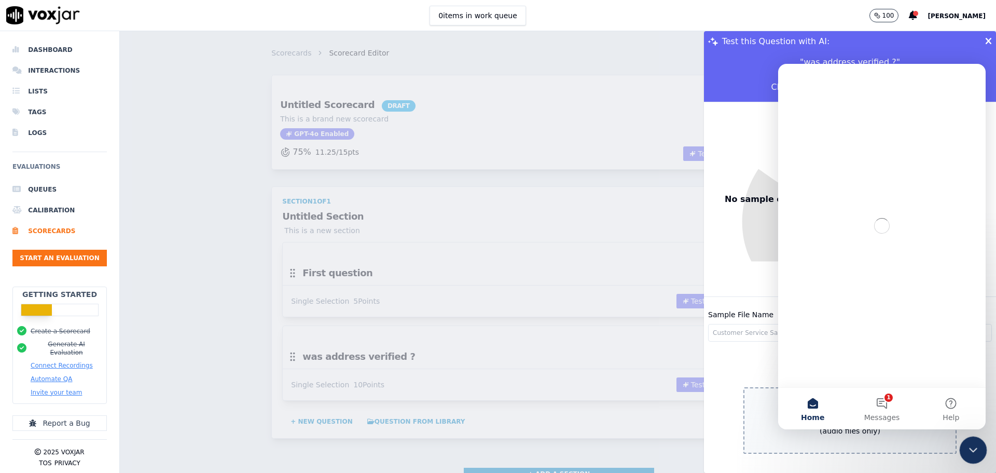
scroll to position [0, 0]
click at [977, 449] on icon "Close Intercom Messenger" at bounding box center [972, 448] width 12 height 12
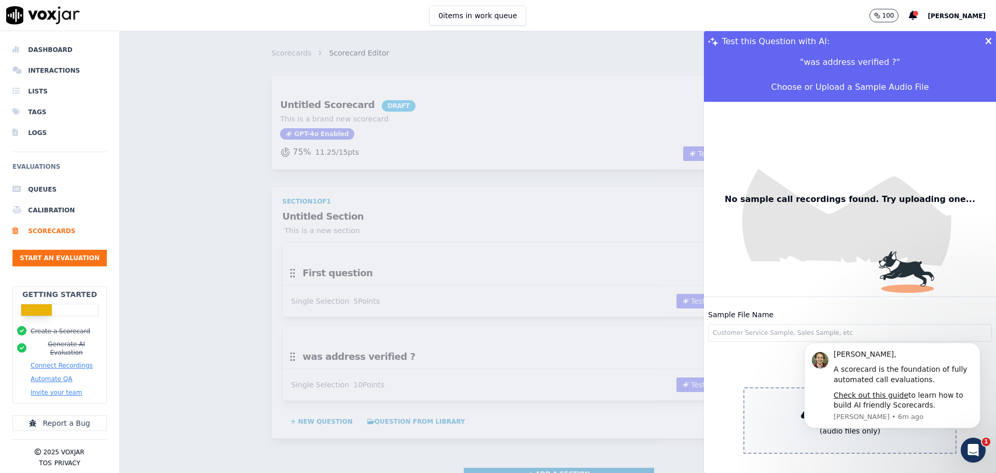
click at [811, 331] on div "tammy, A scorecard is the foundation of fully automated call evaluations. Check…" at bounding box center [892, 363] width 191 height 130
click at [814, 334] on div "tammy, A scorecard is the foundation of fully automated call evaluations. Check…" at bounding box center [892, 363] width 191 height 130
click at [796, 400] on body "tammy, A scorecard is the foundation of fully automated call evaluations. Check…" at bounding box center [892, 385] width 199 height 109
click html "tammy, A scorecard is the foundation of fully automated call evaluations. Check…"
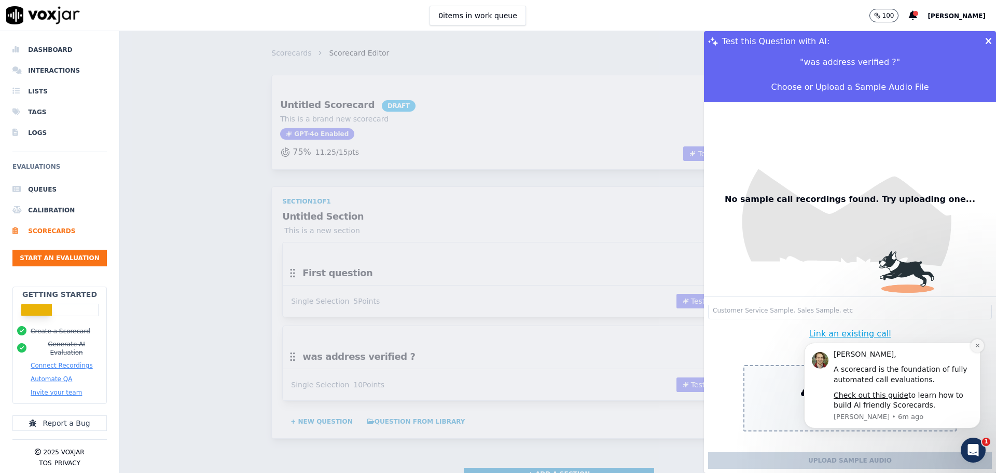
click at [976, 346] on icon "Dismiss notification" at bounding box center [978, 345] width 6 height 6
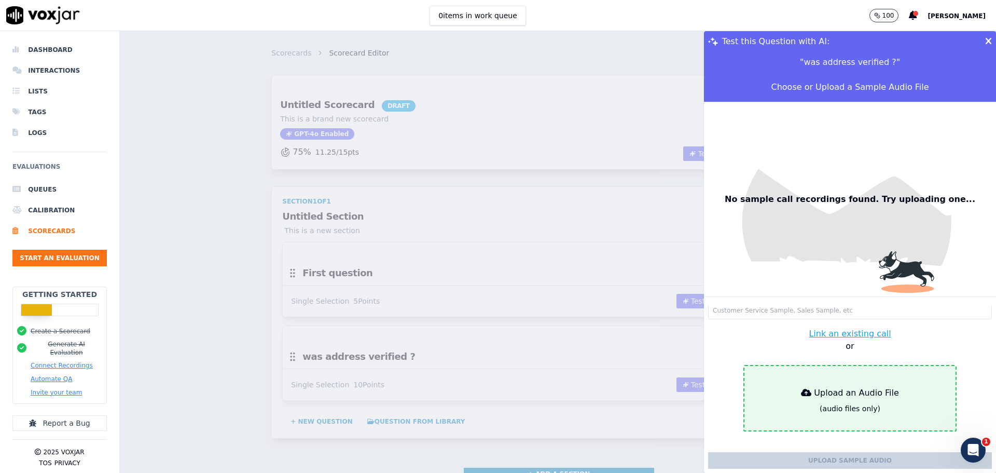
click at [837, 403] on div "(audio files only)" at bounding box center [850, 408] width 61 height 10
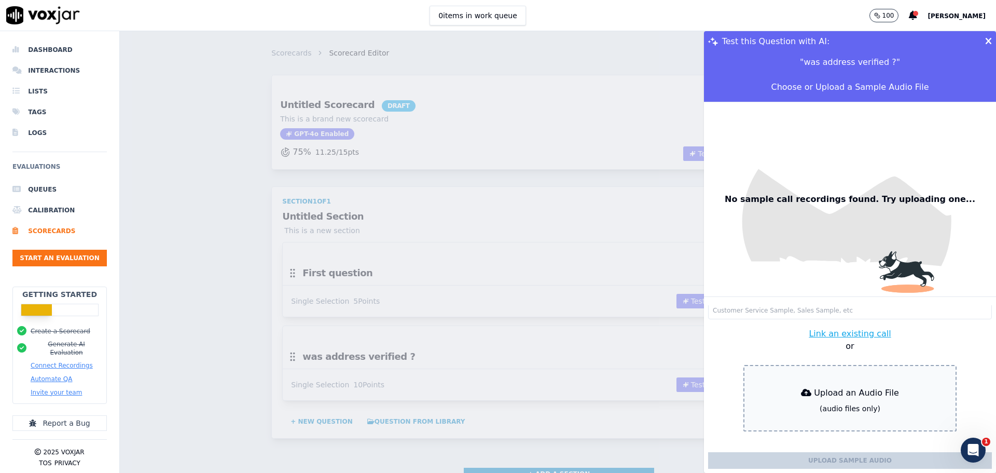
type input "20250827195705020741-990438e5d9b337d2c0b7a8a58b5aed5c-80CD.wav"
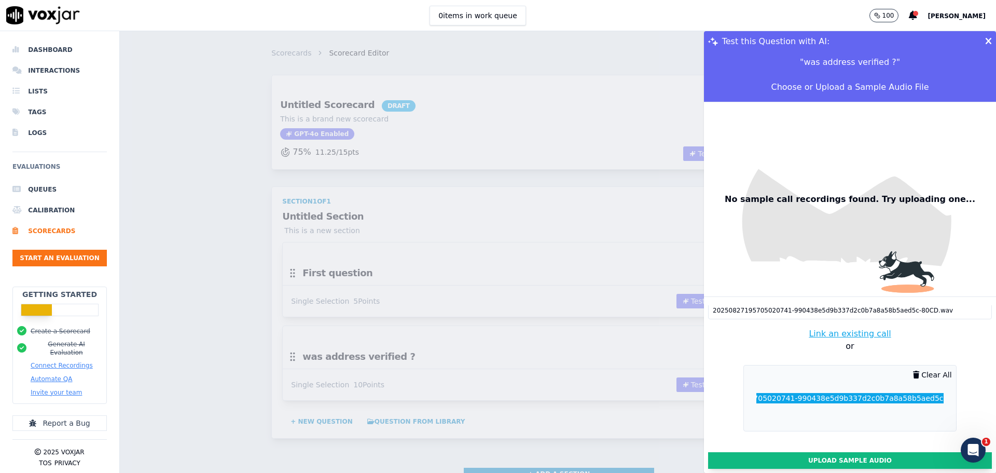
click at [893, 452] on button "Upload Sample Audio" at bounding box center [850, 460] width 284 height 17
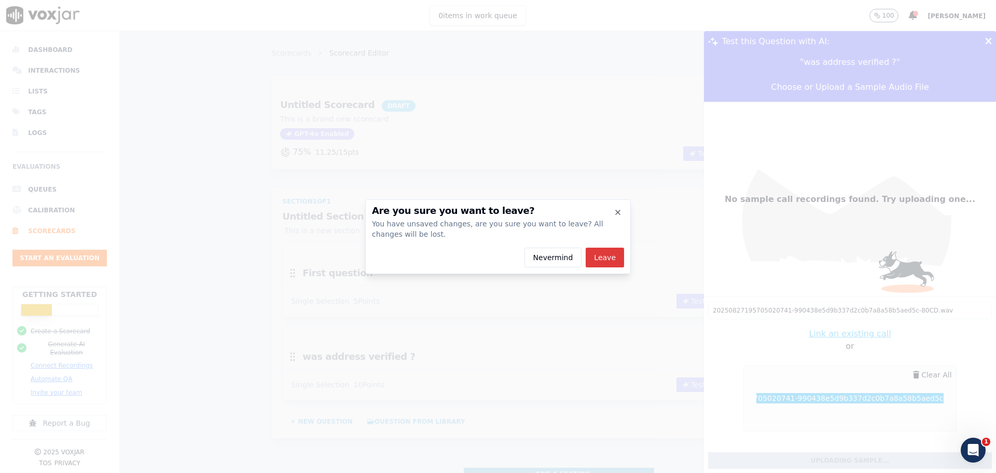
click at [605, 257] on button "Leave" at bounding box center [605, 257] width 38 height 20
click at [568, 258] on button "Nevermind" at bounding box center [554, 257] width 58 height 20
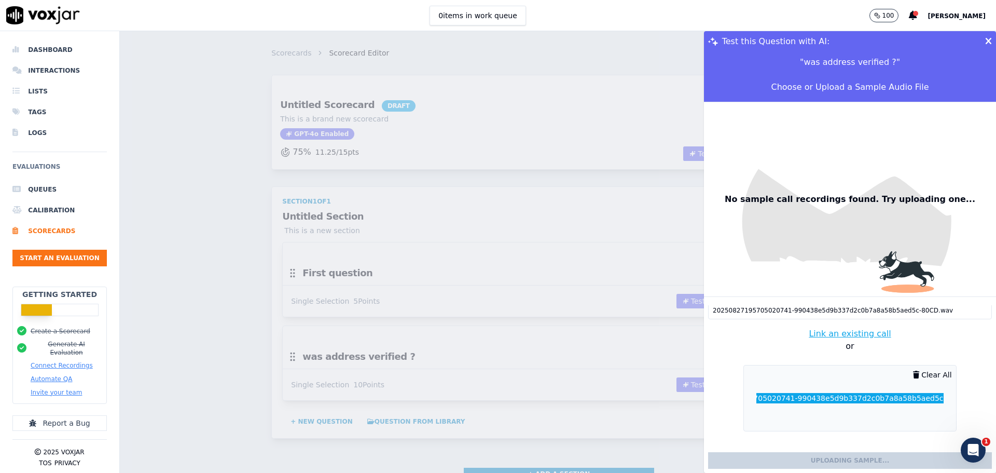
click at [840, 393] on div "20250827195705020741-990438e5d9b337d2c0b7a8a58b5aed5c-80CD.wav" at bounding box center [843, 398] width 210 height 10
click at [862, 438] on div "Sample File Name 20250827195705020741-990438e5d9b337d2c0b7a8a58b5aed5c-80CD.wav…" at bounding box center [850, 389] width 292 height 168
click at [909, 365] on button "Clear All" at bounding box center [932, 374] width 47 height 19
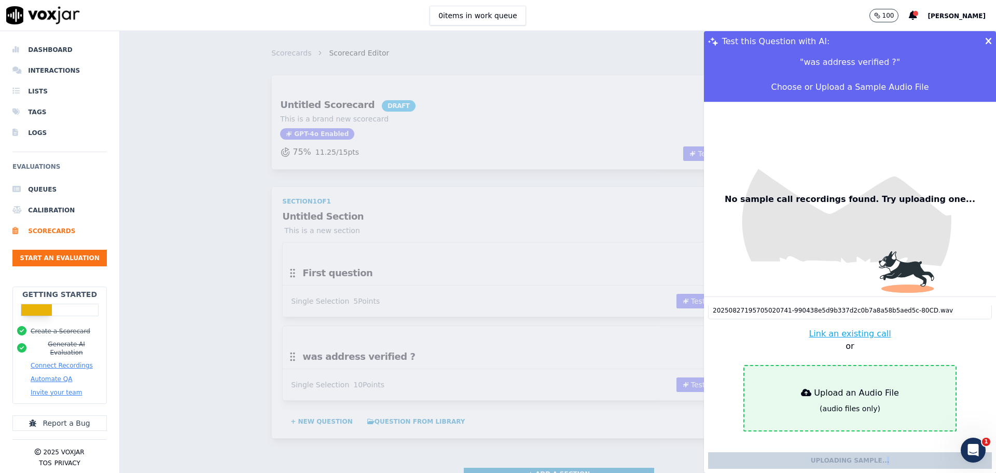
click at [839, 403] on div "(audio files only)" at bounding box center [850, 408] width 61 height 10
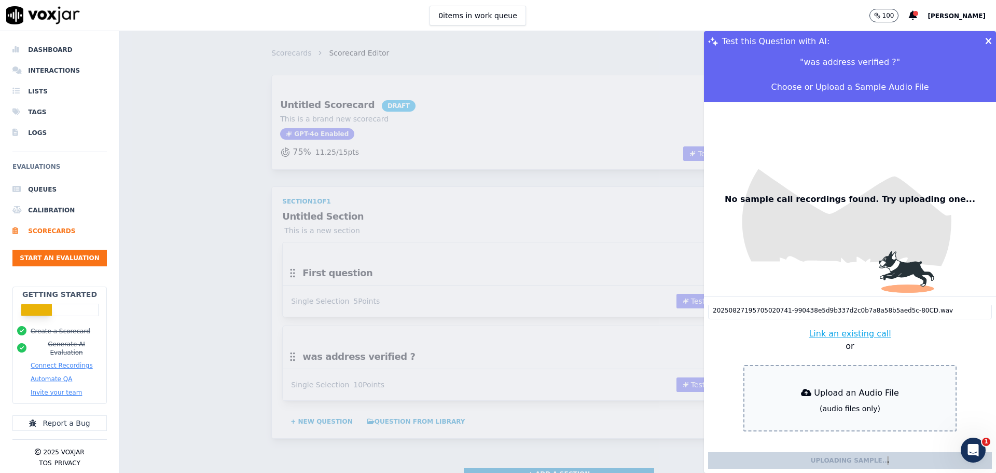
click at [814, 327] on button "Link an existing call" at bounding box center [850, 333] width 82 height 12
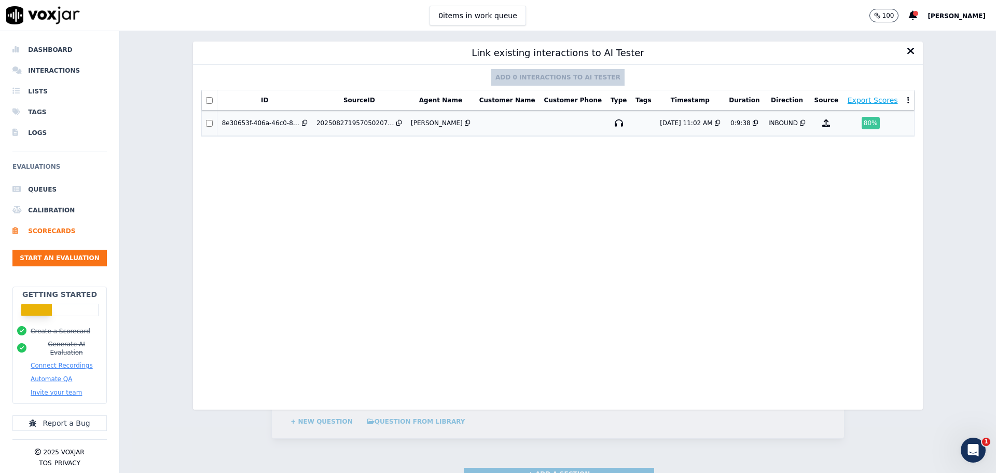
click at [475, 125] on td at bounding box center [507, 123] width 65 height 25
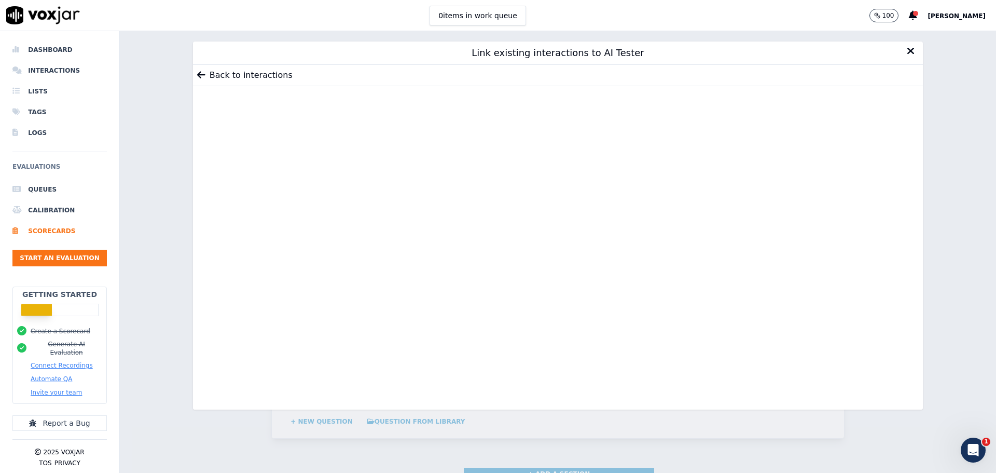
click at [269, 72] on button "Back to interactions" at bounding box center [245, 75] width 104 height 21
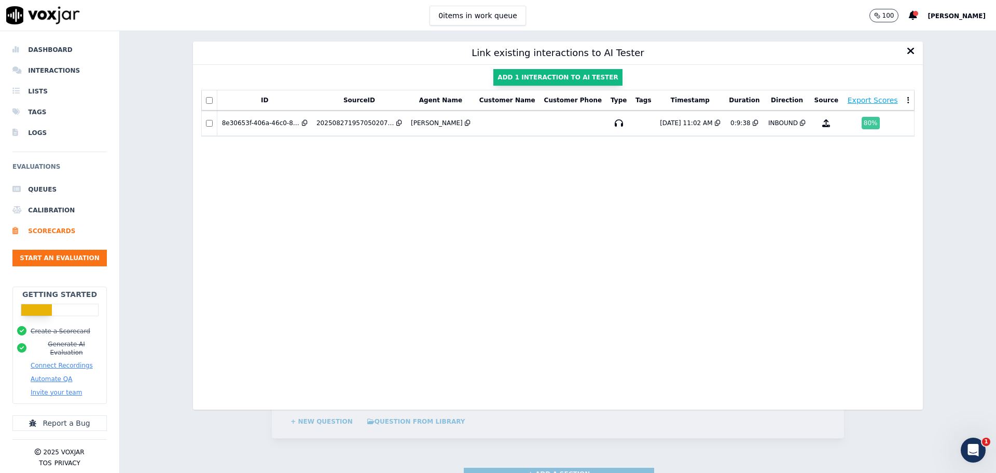
click at [525, 76] on button "Add 1 interaction to AI Tester" at bounding box center [557, 77] width 129 height 17
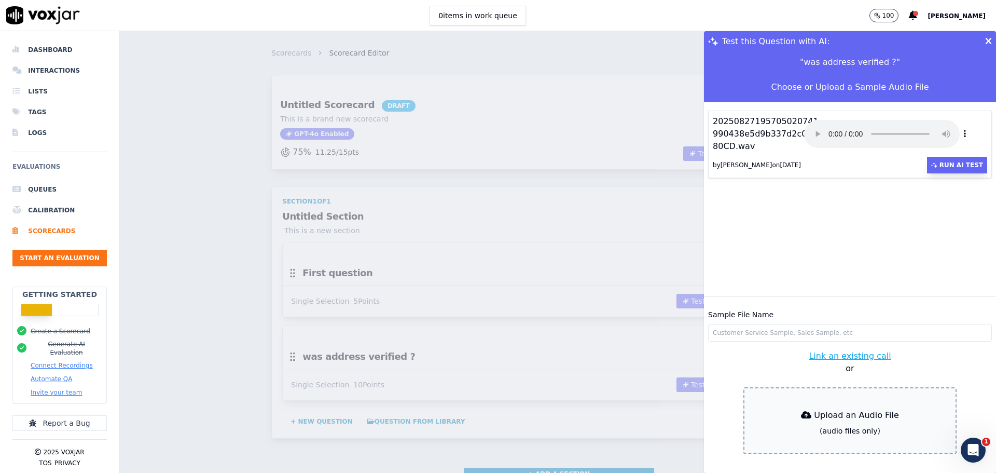
click at [927, 162] on button "Run AI Test" at bounding box center [957, 165] width 60 height 17
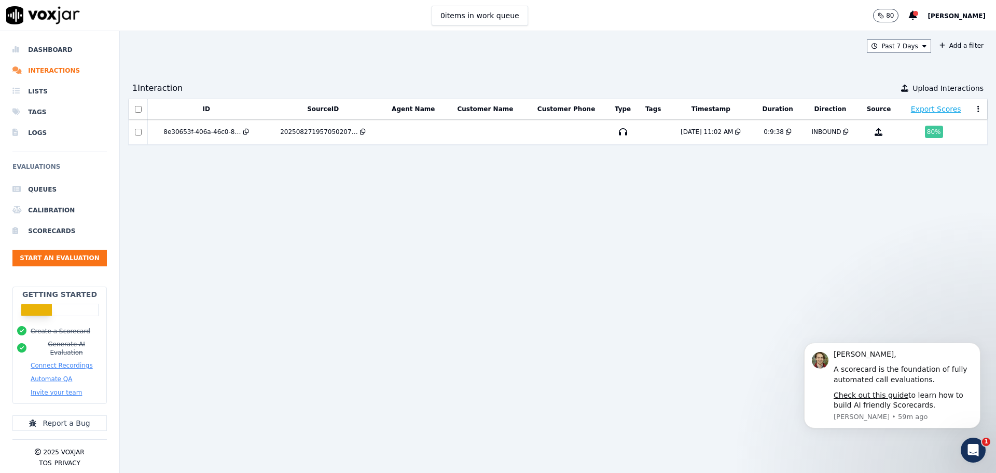
click at [973, 111] on button at bounding box center [978, 109] width 10 height 16
click at [894, 214] on div "ID SourceID Agent Name Customer Name Customer Phone Type Tags Timestamp Duratio…" at bounding box center [558, 282] width 860 height 366
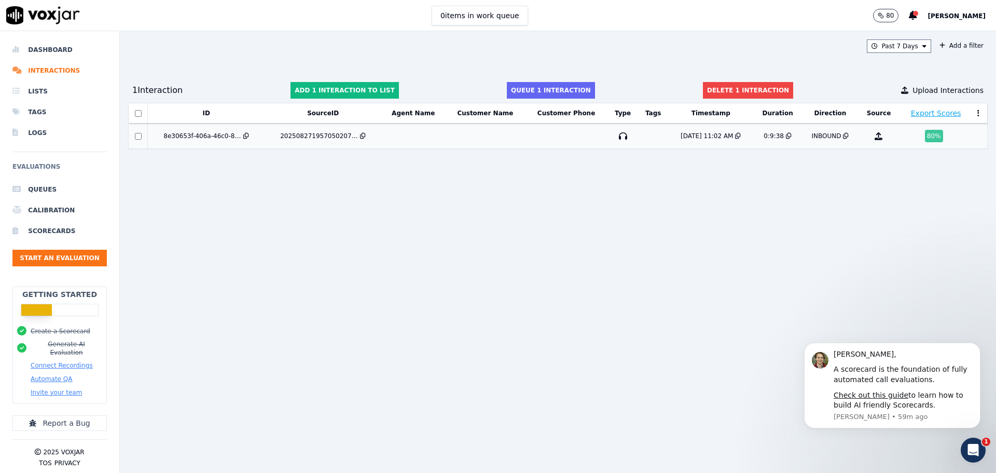
click at [349, 139] on div "20250827195705020741-990438e5d9b337d2c0b7a8a58b5aed5c-80CD.wav" at bounding box center [319, 136] width 78 height 8
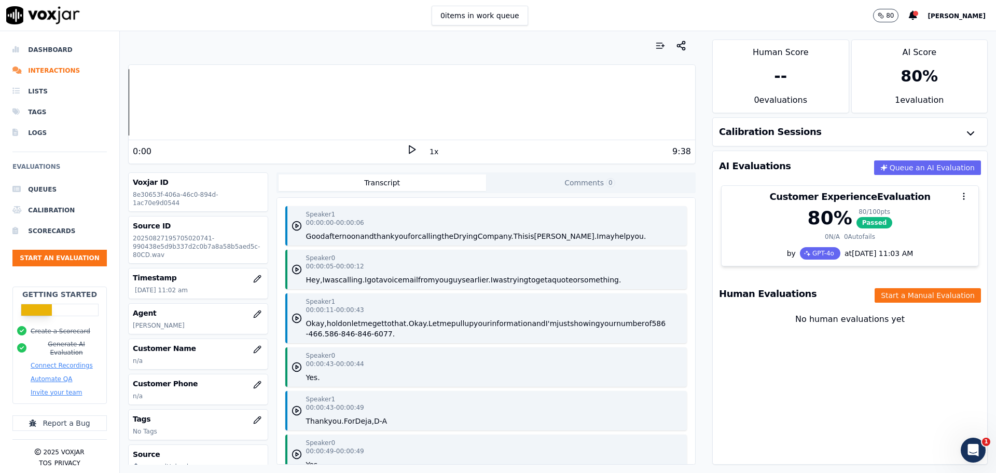
click at [745, 135] on h3 "Calibration Sessions" at bounding box center [770, 131] width 103 height 9
